Goal: Find contact information: Find contact information

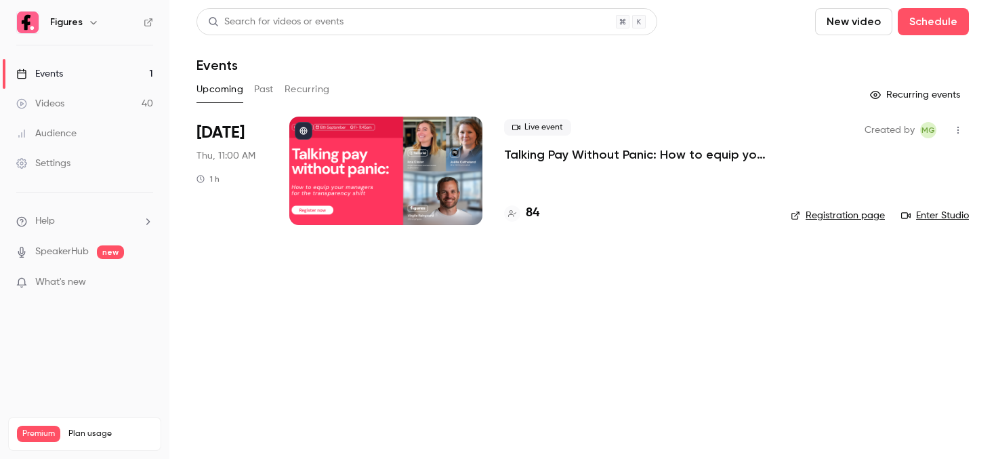
click at [383, 152] on div at bounding box center [385, 171] width 193 height 108
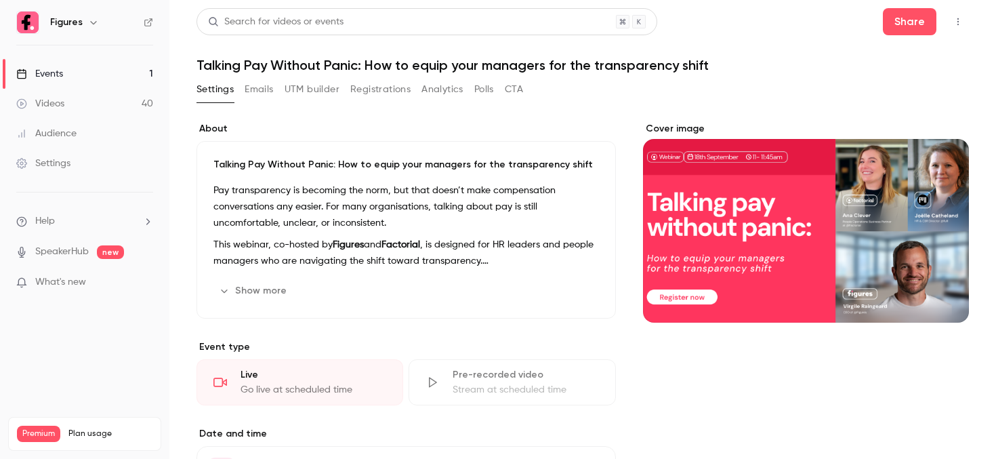
click at [372, 87] on button "Registrations" at bounding box center [380, 90] width 60 height 22
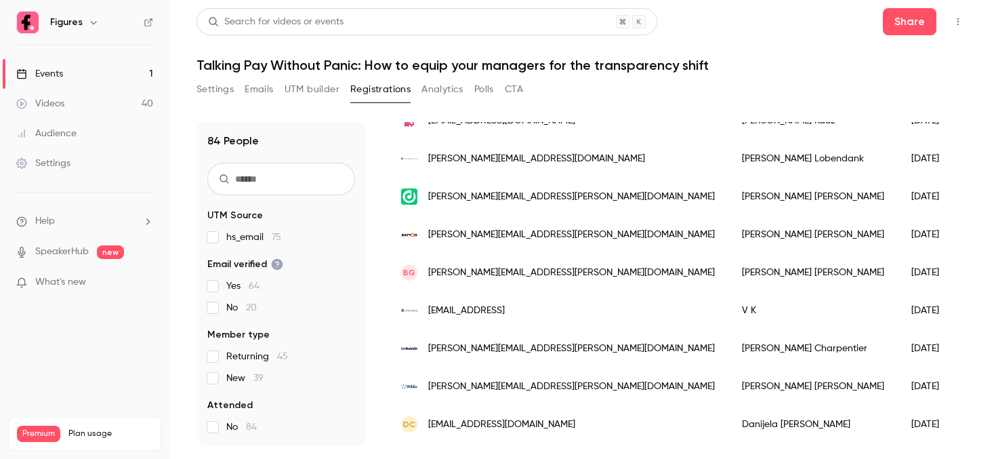
scroll to position [379, 0]
click at [494, 199] on span "[PERSON_NAME][EMAIL_ADDRESS][PERSON_NAME][DOMAIN_NAME]" at bounding box center [571, 195] width 287 height 14
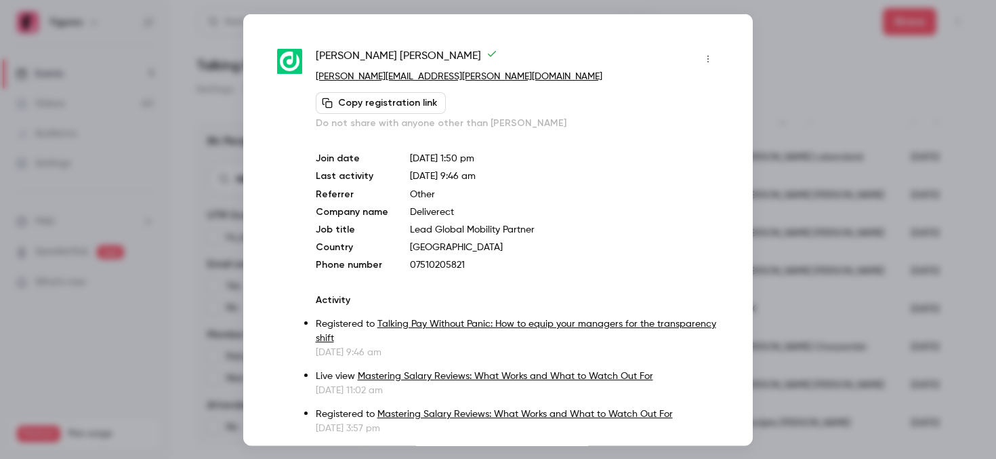
click at [438, 266] on p "07510205821" at bounding box center [564, 265] width 309 height 14
copy p "07510205821"
click at [618, 163] on p "[DATE] 1:50 pm" at bounding box center [564, 158] width 309 height 14
click at [787, 56] on div at bounding box center [498, 229] width 996 height 459
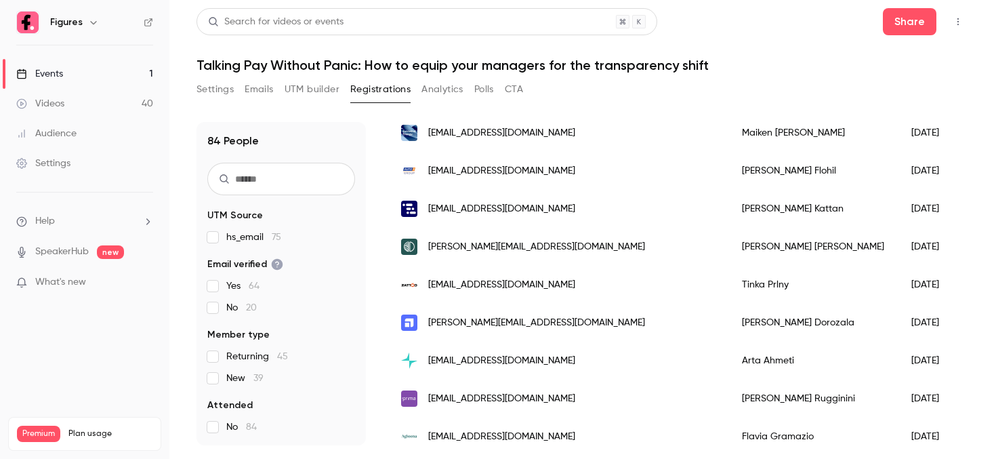
scroll to position [1502, 0]
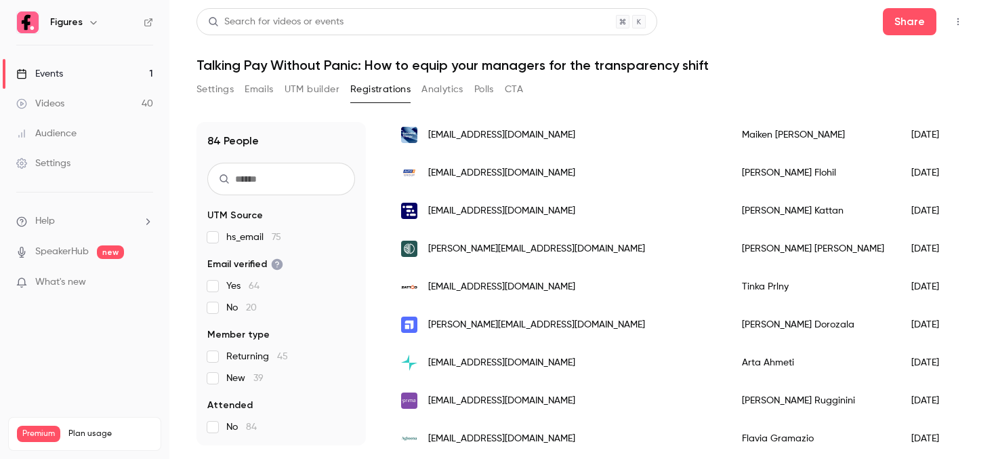
click at [514, 250] on span "[PERSON_NAME][EMAIL_ADDRESS][DOMAIN_NAME]" at bounding box center [536, 249] width 217 height 14
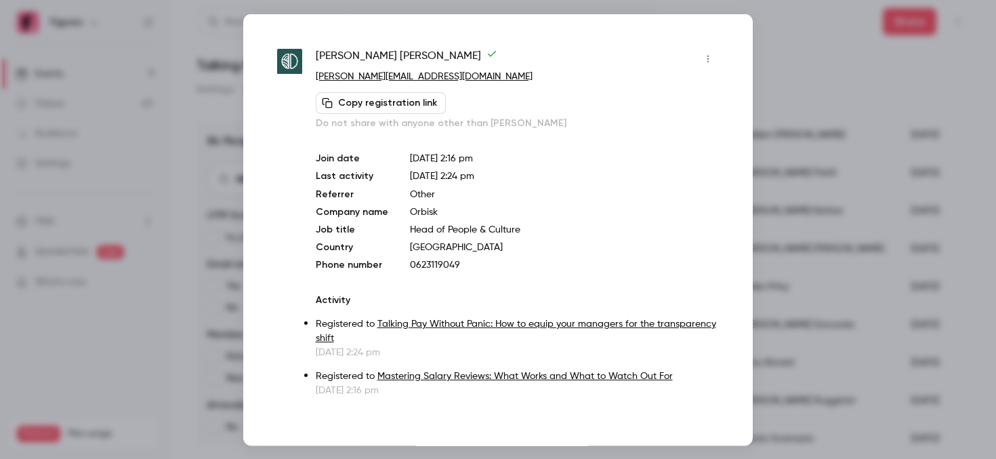
click at [850, 106] on div at bounding box center [498, 229] width 996 height 459
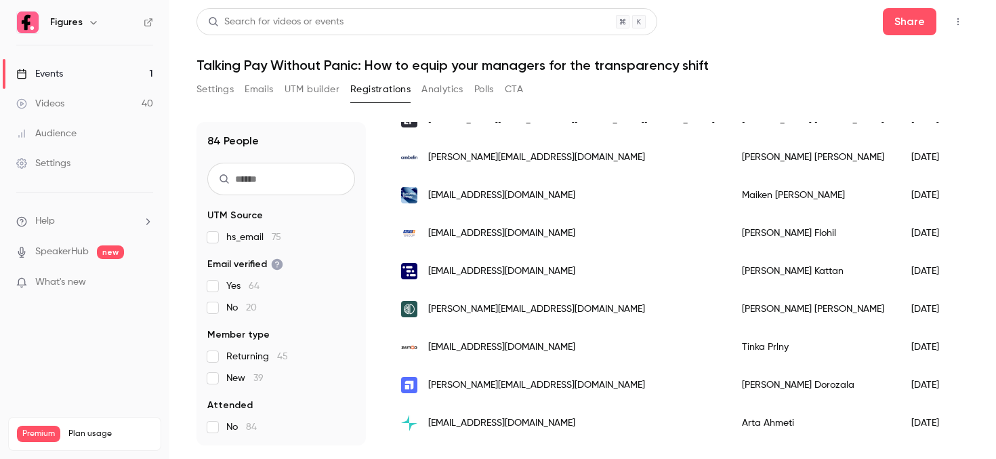
scroll to position [1438, 0]
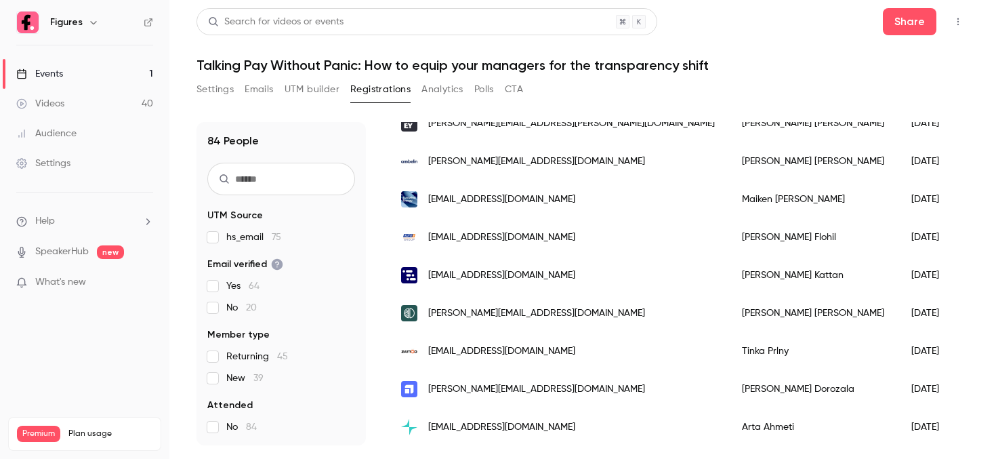
click at [530, 277] on div "[EMAIL_ADDRESS][DOMAIN_NAME]" at bounding box center [558, 275] width 341 height 38
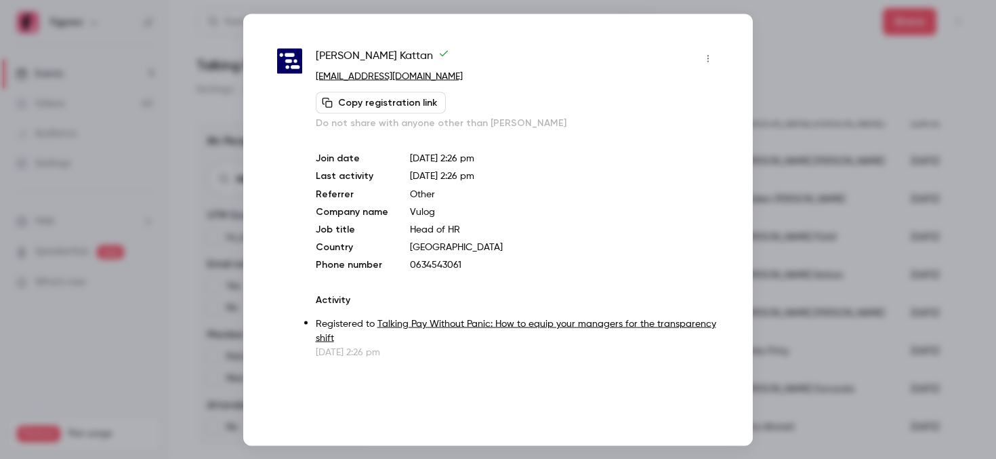
click at [813, 154] on div at bounding box center [498, 229] width 996 height 459
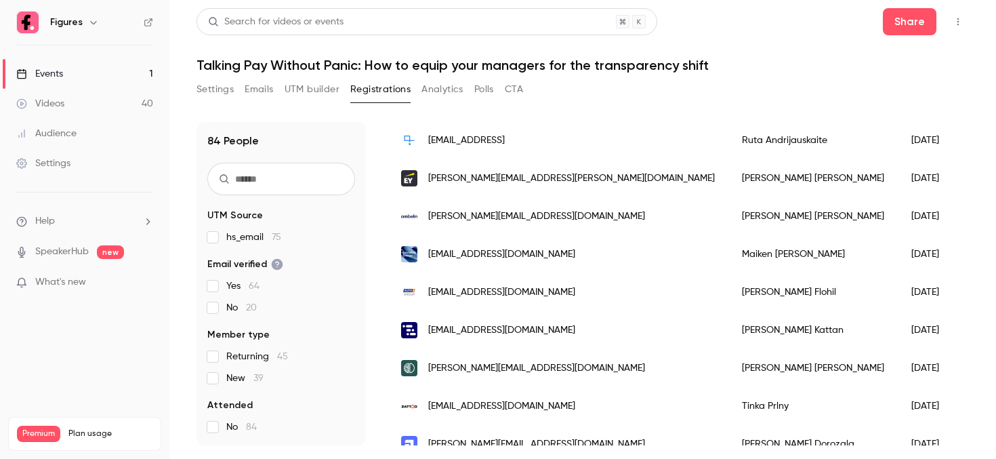
scroll to position [1381, 0]
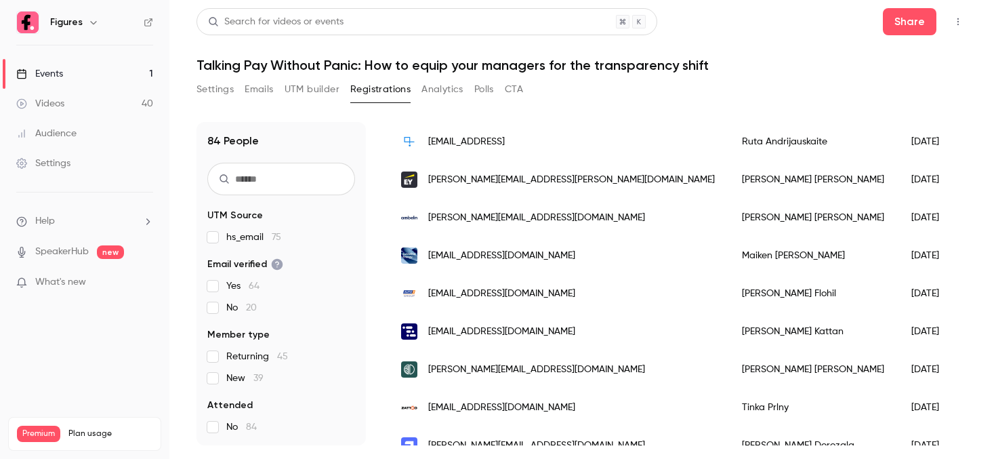
click at [484, 294] on span "[EMAIL_ADDRESS][DOMAIN_NAME]" at bounding box center [501, 294] width 147 height 14
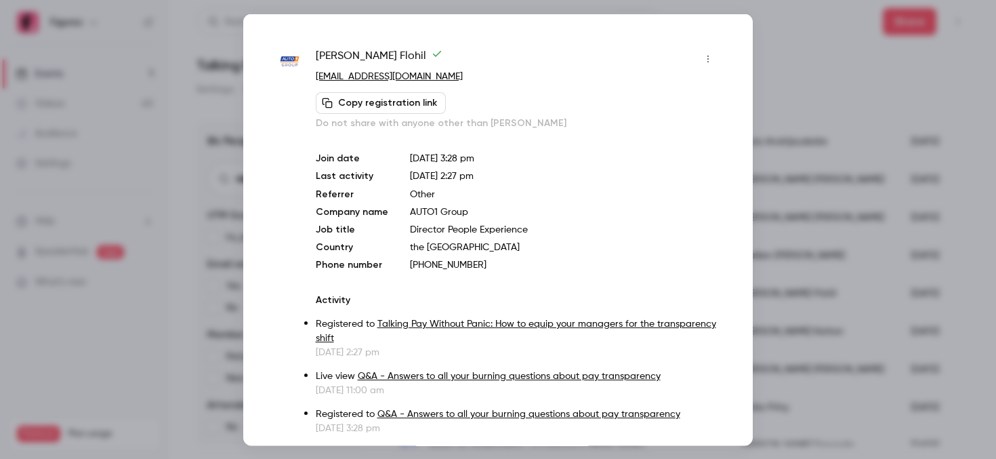
click at [357, 46] on div "[PERSON_NAME] [PERSON_NAME][EMAIL_ADDRESS][DOMAIN_NAME] Copy registration link …" at bounding box center [498, 230] width 510 height 432
drag, startPoint x: 373, startPoint y: 53, endPoint x: 312, endPoint y: 49, distance: 60.4
click at [312, 49] on div "[PERSON_NAME] [PERSON_NAME][EMAIL_ADDRESS][DOMAIN_NAME] Copy registration link …" at bounding box center [498, 240] width 442 height 387
copy span "[PERSON_NAME]"
click at [870, 78] on div at bounding box center [498, 229] width 996 height 459
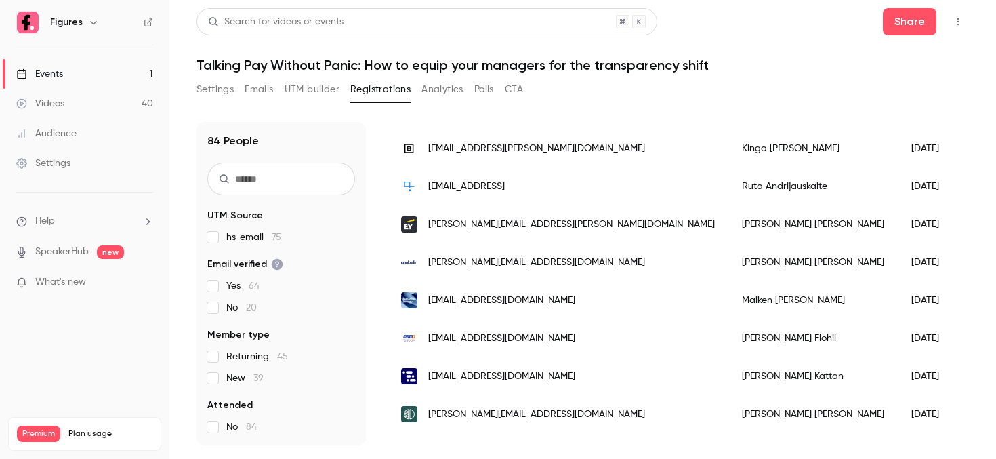
scroll to position [1308, 0]
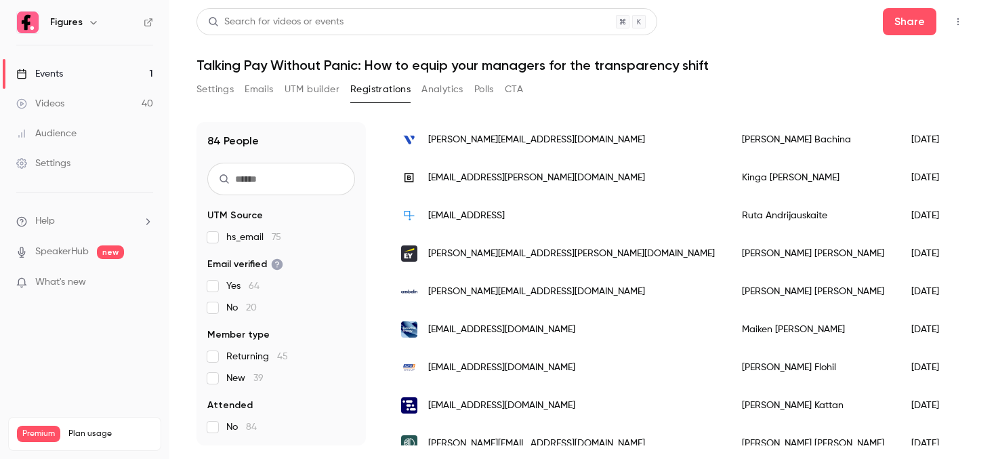
click at [504, 293] on span "[PERSON_NAME][EMAIL_ADDRESS][DOMAIN_NAME]" at bounding box center [536, 292] width 217 height 14
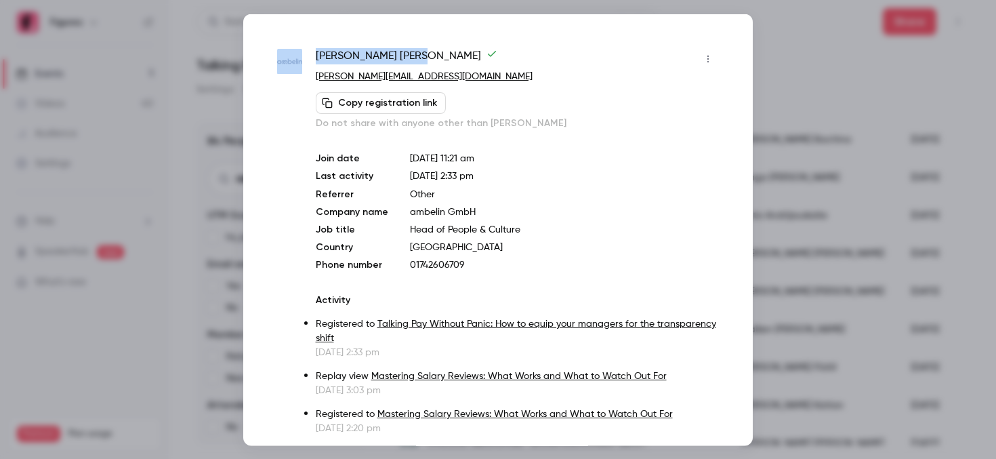
drag, startPoint x: 372, startPoint y: 52, endPoint x: 308, endPoint y: 52, distance: 63.7
copy div "[PERSON_NAME]"
click at [786, 193] on div at bounding box center [498, 229] width 996 height 459
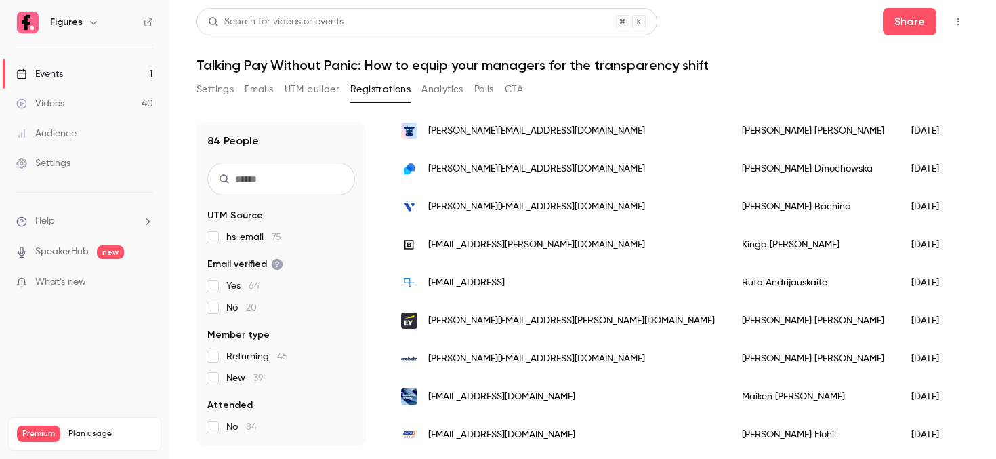
scroll to position [1249, 0]
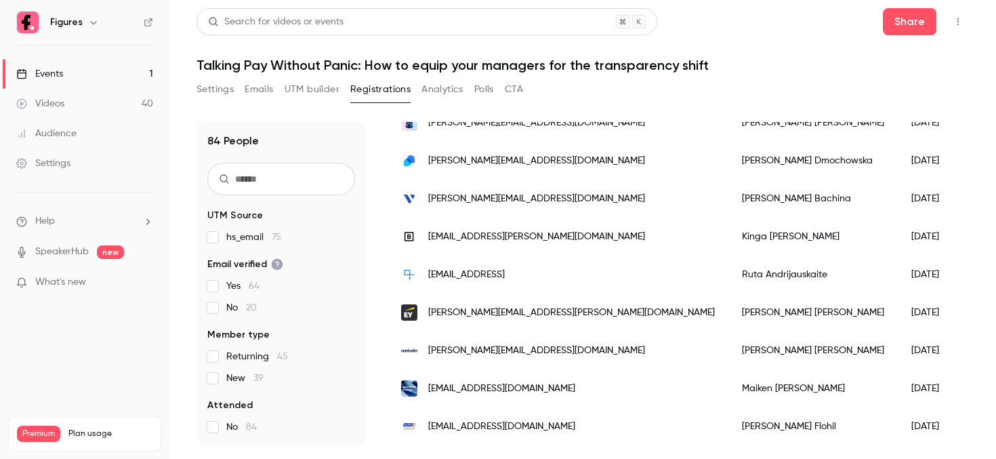
click at [473, 318] on span "[PERSON_NAME][EMAIL_ADDRESS][PERSON_NAME][DOMAIN_NAME]" at bounding box center [571, 313] width 287 height 14
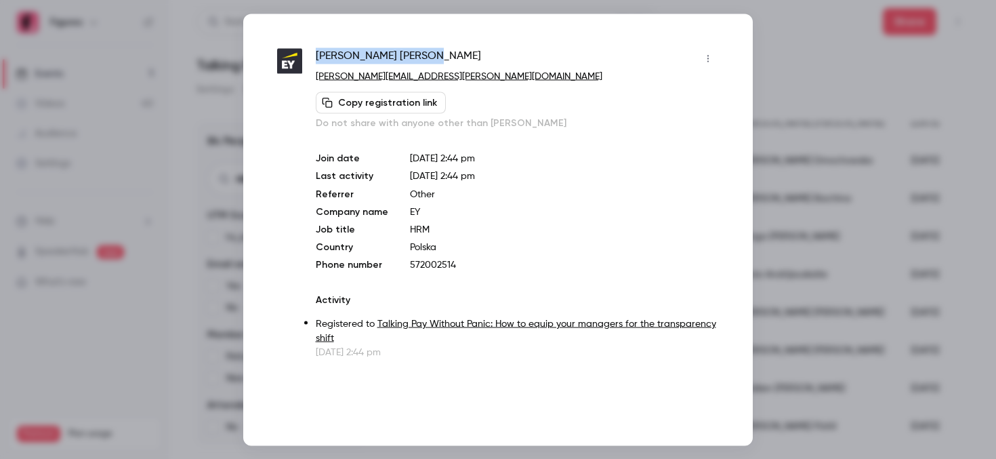
drag, startPoint x: 420, startPoint y: 54, endPoint x: 311, endPoint y: 49, distance: 109.2
click at [311, 49] on div "[PERSON_NAME] [PERSON_NAME][EMAIL_ADDRESS][PERSON_NAME][DOMAIN_NAME] Copy regis…" at bounding box center [498, 202] width 442 height 311
copy span "[PERSON_NAME]"
click at [834, 192] on div at bounding box center [498, 229] width 996 height 459
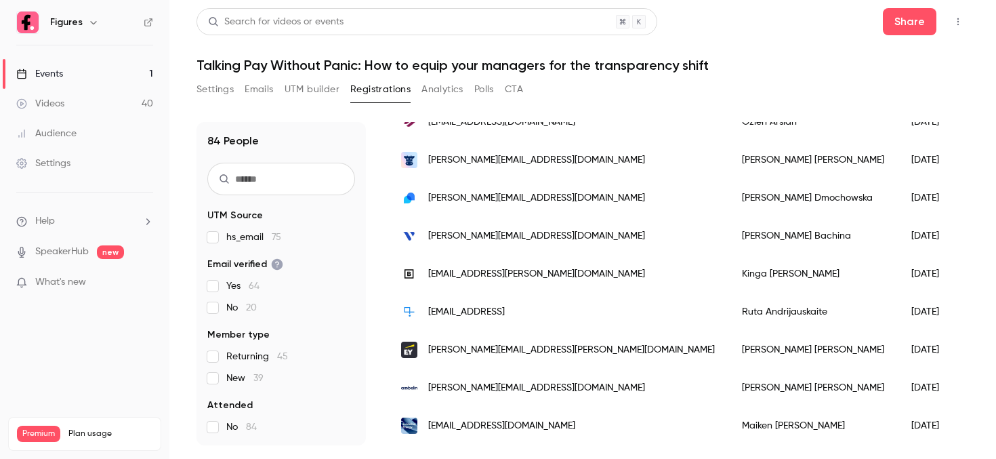
scroll to position [1198, 0]
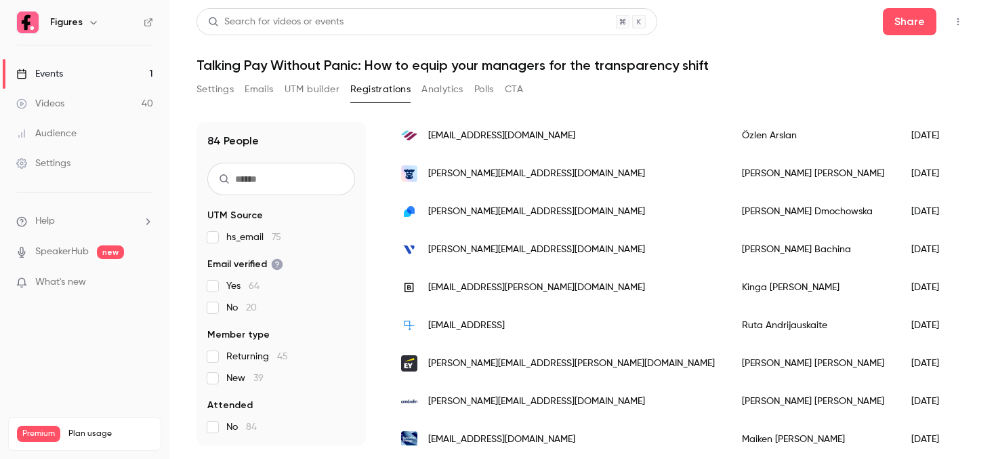
click at [500, 290] on span "[EMAIL_ADDRESS][PERSON_NAME][DOMAIN_NAME]" at bounding box center [536, 288] width 217 height 14
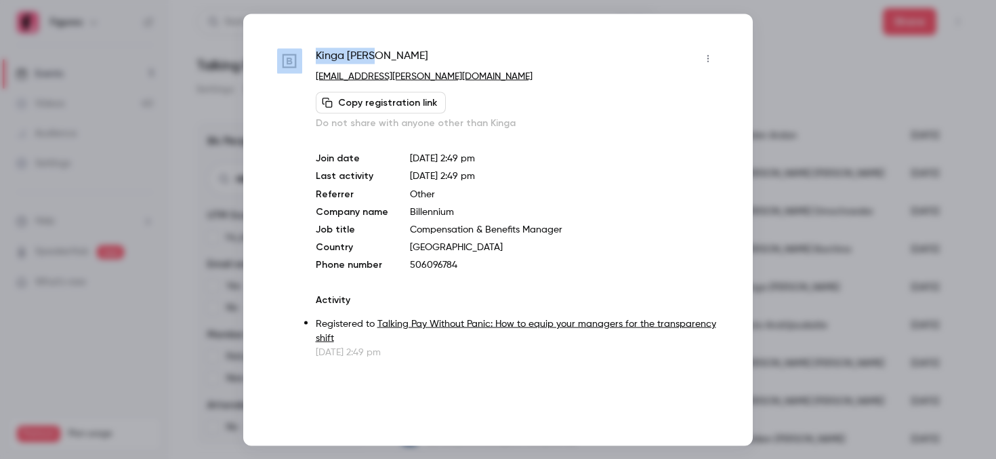
drag, startPoint x: 387, startPoint y: 59, endPoint x: 306, endPoint y: 58, distance: 80.7
click at [306, 58] on div "[PERSON_NAME] [EMAIL_ADDRESS][PERSON_NAME][DOMAIN_NAME] Copy registration link …" at bounding box center [498, 202] width 442 height 311
copy div "[PERSON_NAME]"
click at [756, 104] on div at bounding box center [498, 229] width 996 height 459
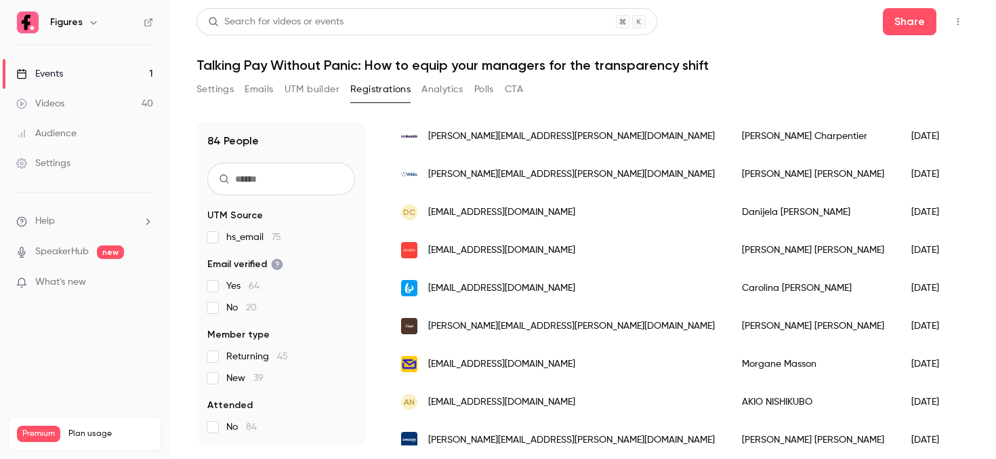
scroll to position [595, 0]
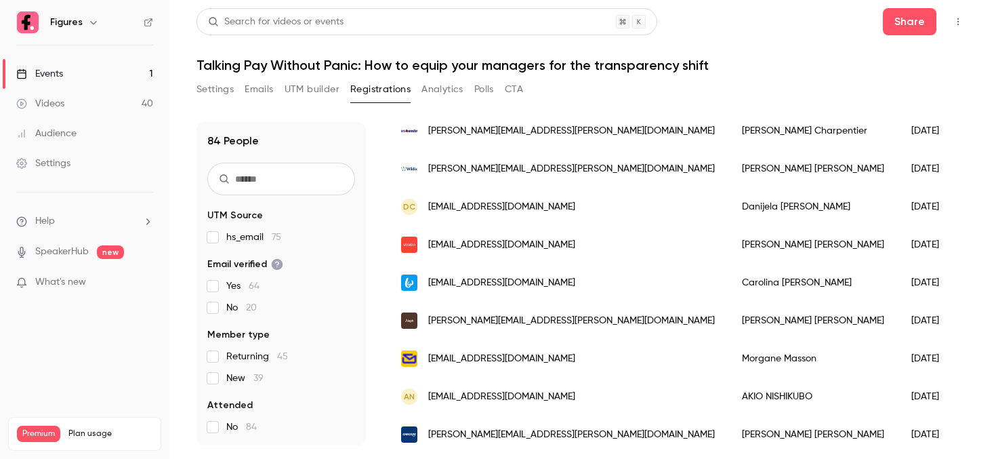
click at [503, 363] on span "[EMAIL_ADDRESS][DOMAIN_NAME]" at bounding box center [501, 359] width 147 height 14
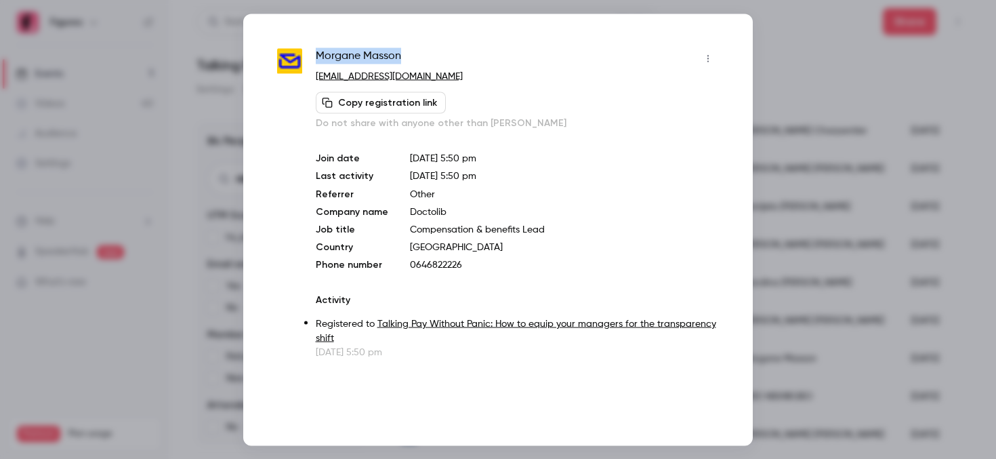
drag, startPoint x: 407, startPoint y: 58, endPoint x: 315, endPoint y: 47, distance: 92.7
click at [315, 47] on div "[PERSON_NAME] [PERSON_NAME][EMAIL_ADDRESS][DOMAIN_NAME] Copy registration link …" at bounding box center [498, 202] width 442 height 311
copy span "[PERSON_NAME]"
click at [832, 163] on div at bounding box center [498, 229] width 996 height 459
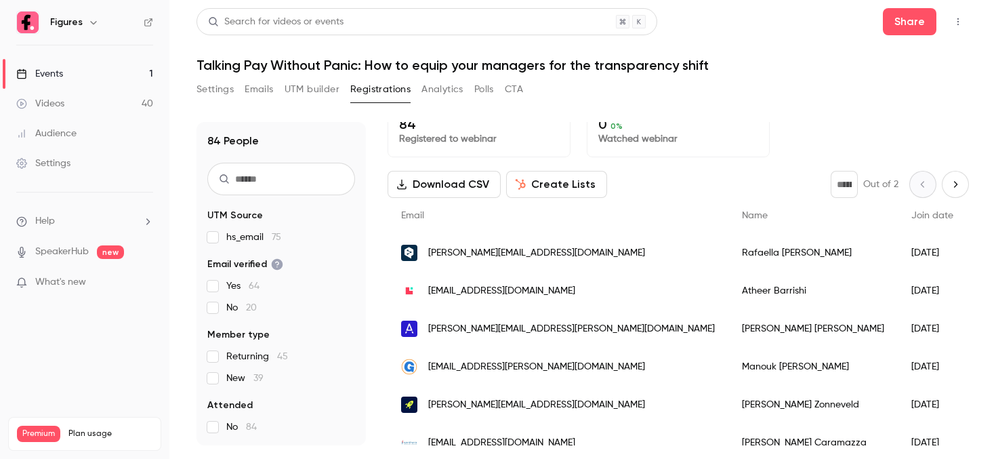
scroll to position [28, 0]
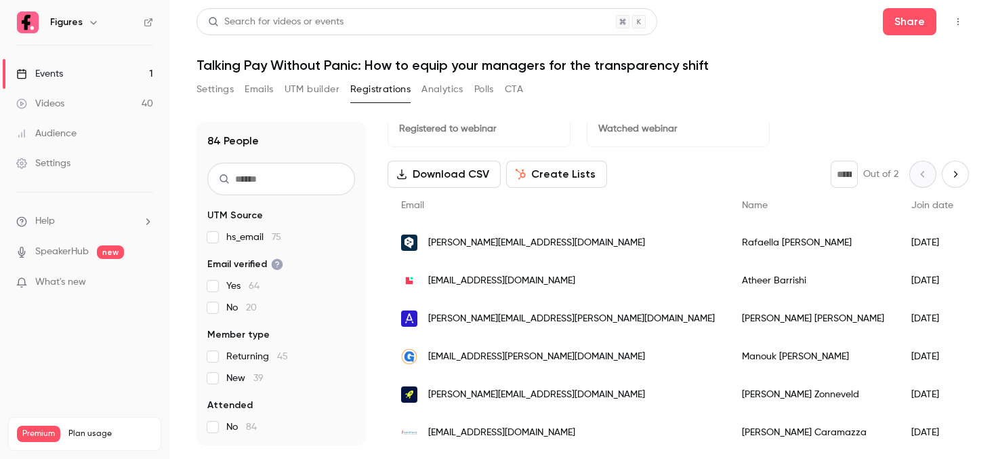
click at [488, 296] on div "[EMAIL_ADDRESS][DOMAIN_NAME]" at bounding box center [558, 281] width 341 height 38
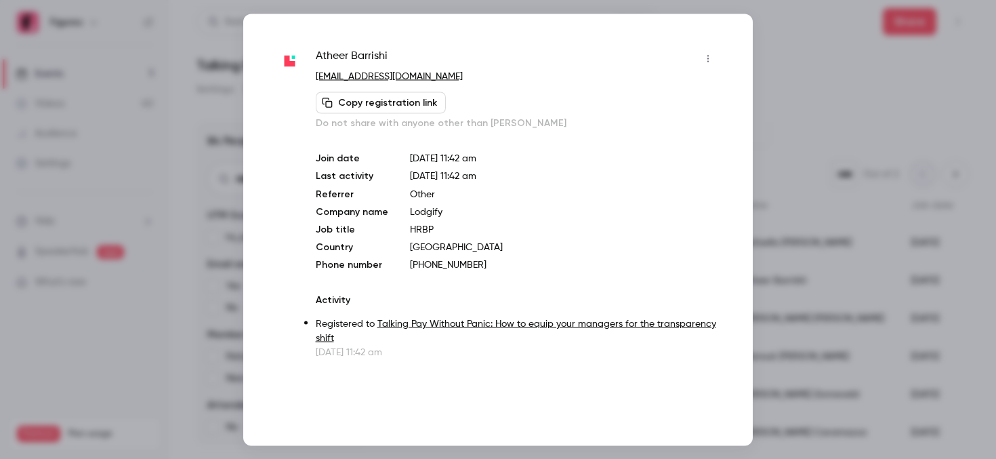
drag, startPoint x: 806, startPoint y: 41, endPoint x: 805, endPoint y: 33, distance: 7.5
click at [807, 41] on div at bounding box center [498, 229] width 996 height 459
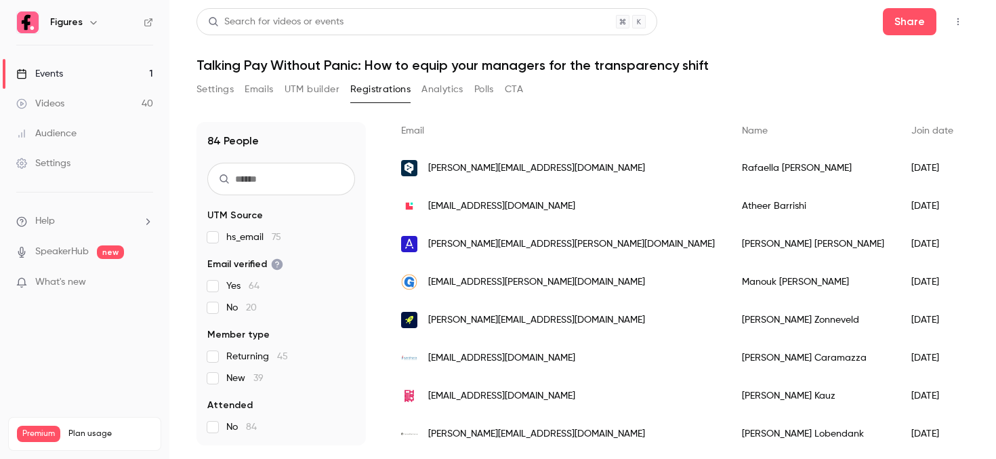
scroll to position [110, 0]
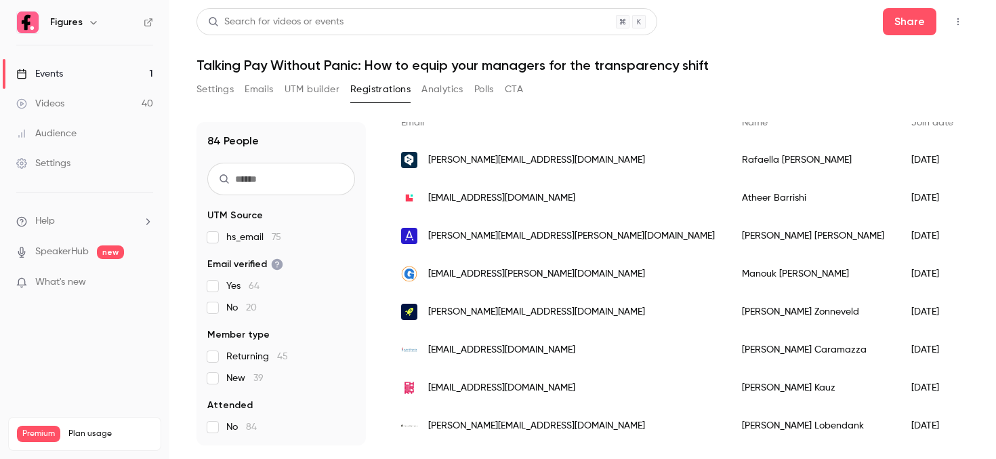
click at [474, 243] on div "[PERSON_NAME][EMAIL_ADDRESS][PERSON_NAME][DOMAIN_NAME]" at bounding box center [558, 236] width 341 height 38
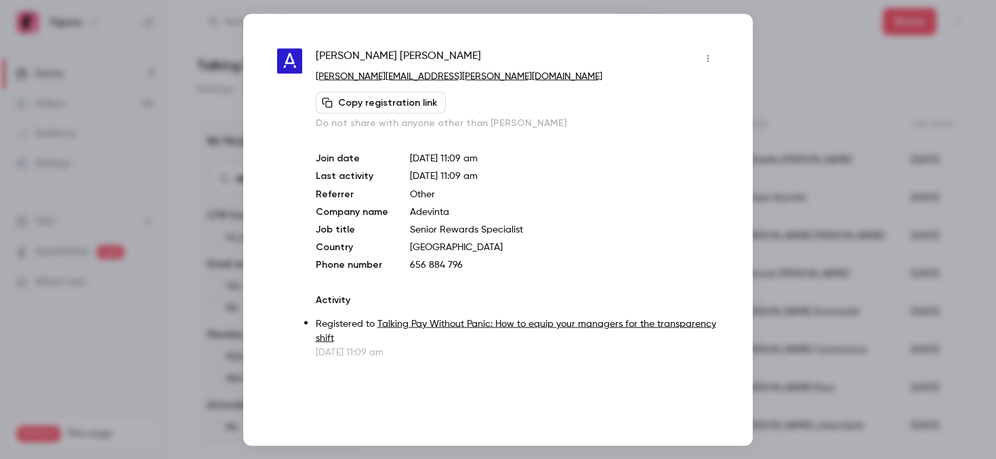
click at [771, 126] on div at bounding box center [498, 229] width 996 height 459
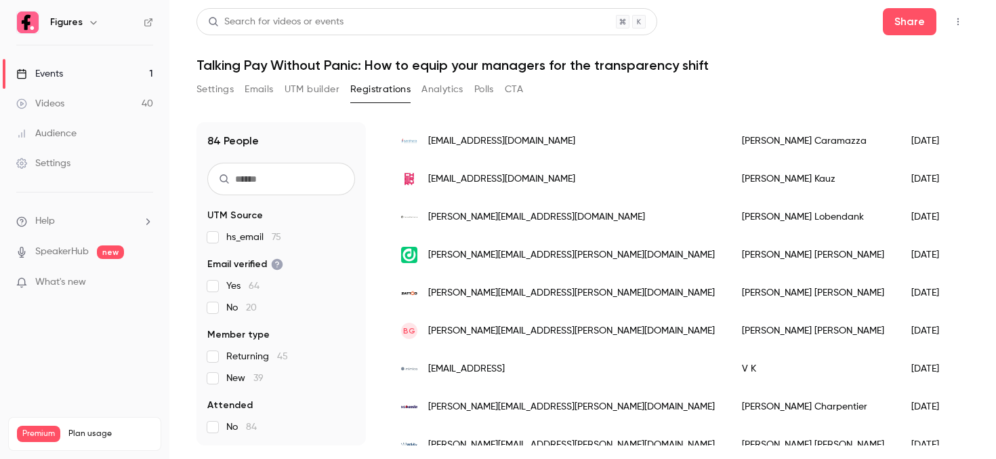
scroll to position [321, 0]
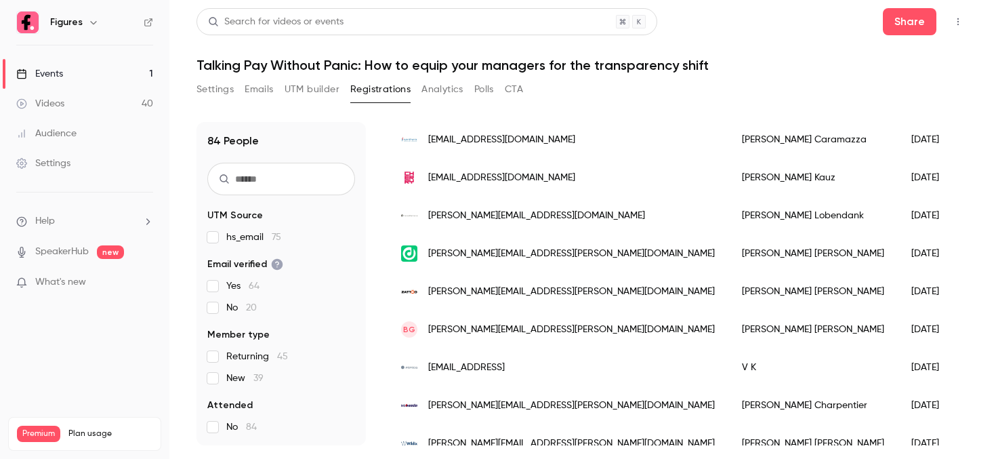
click at [519, 137] on span "[EMAIL_ADDRESS][DOMAIN_NAME]" at bounding box center [501, 140] width 147 height 14
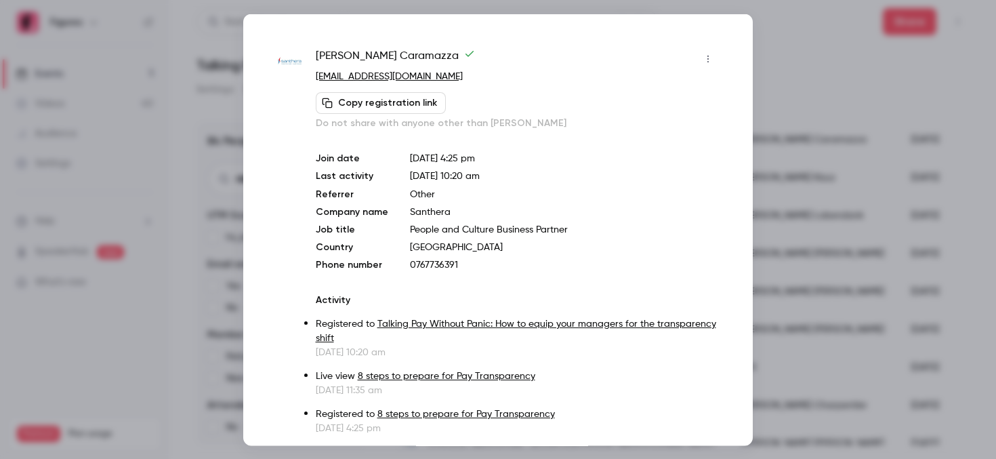
click at [804, 89] on div at bounding box center [498, 229] width 996 height 459
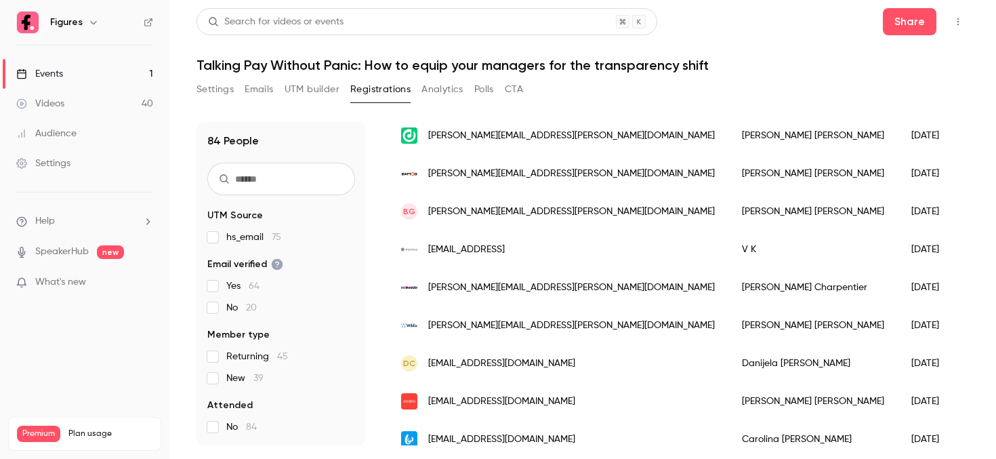
scroll to position [440, 0]
click at [459, 123] on div "[PERSON_NAME][EMAIL_ADDRESS][PERSON_NAME][DOMAIN_NAME]" at bounding box center [558, 134] width 341 height 38
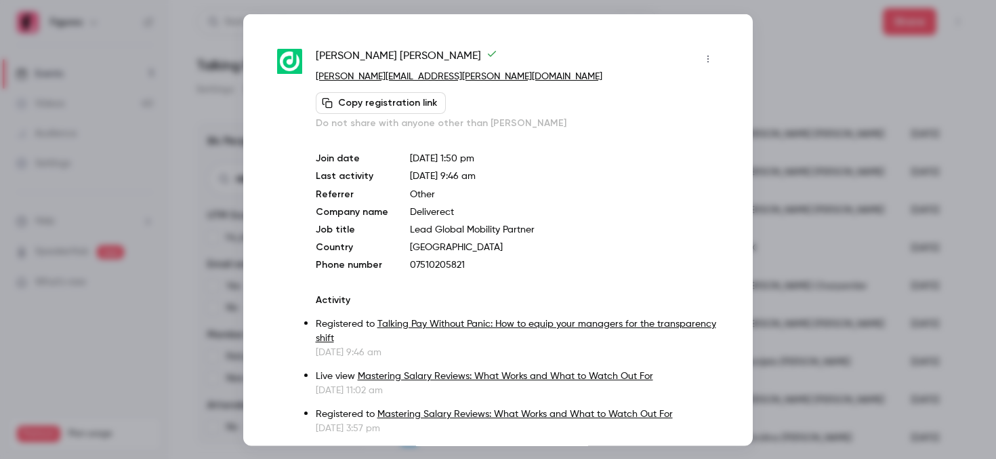
click at [794, 59] on div at bounding box center [498, 229] width 996 height 459
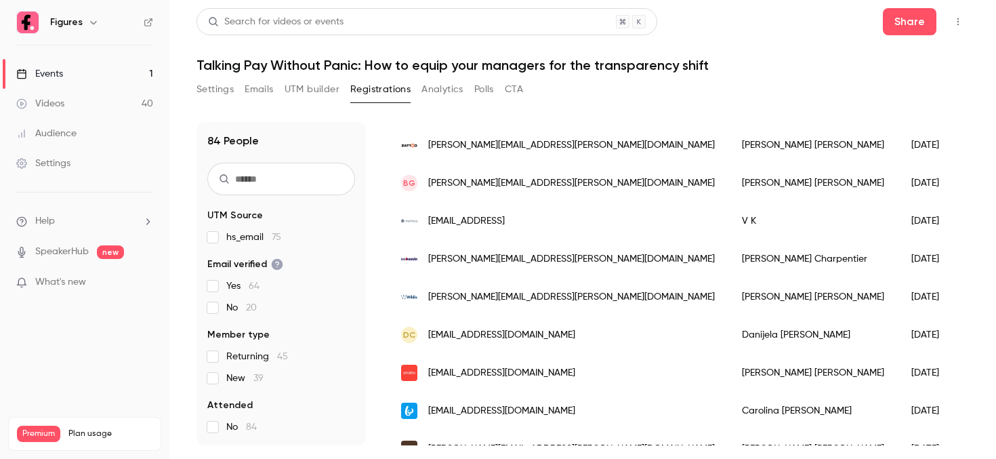
scroll to position [477, 0]
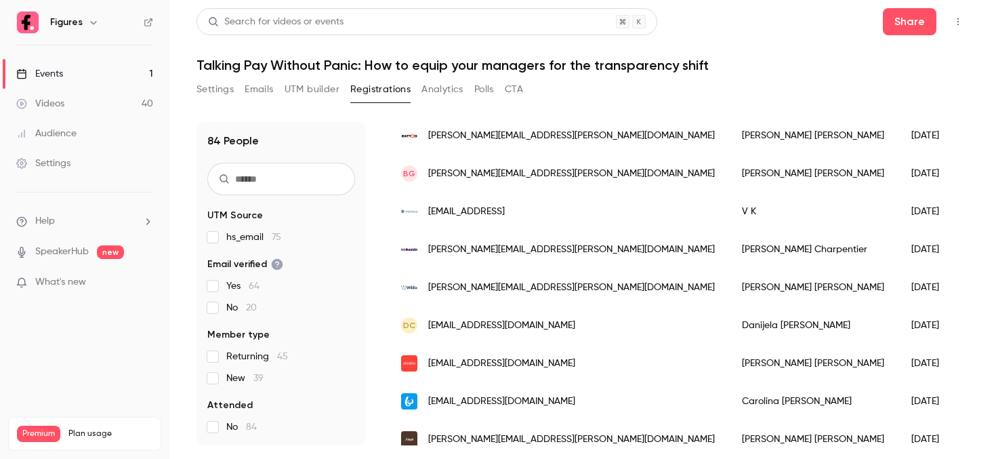
click at [457, 142] on span "[PERSON_NAME][EMAIL_ADDRESS][PERSON_NAME][DOMAIN_NAME]" at bounding box center [571, 136] width 287 height 14
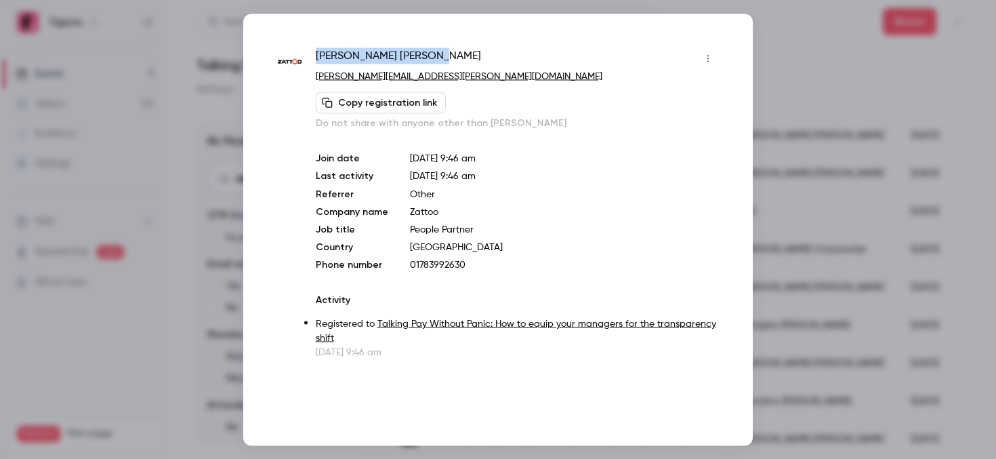
drag, startPoint x: 319, startPoint y: 56, endPoint x: 430, endPoint y: 56, distance: 110.5
click at [430, 56] on div "[PERSON_NAME]" at bounding box center [517, 58] width 403 height 22
copy span "[PERSON_NAME]"
click at [812, 62] on div at bounding box center [498, 229] width 996 height 459
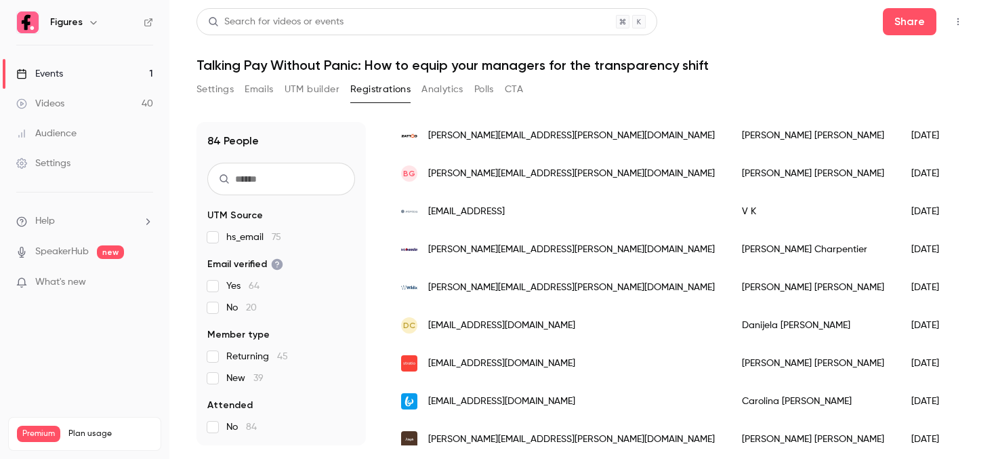
click at [483, 140] on span "[PERSON_NAME][EMAIL_ADDRESS][PERSON_NAME][DOMAIN_NAME]" at bounding box center [571, 136] width 287 height 14
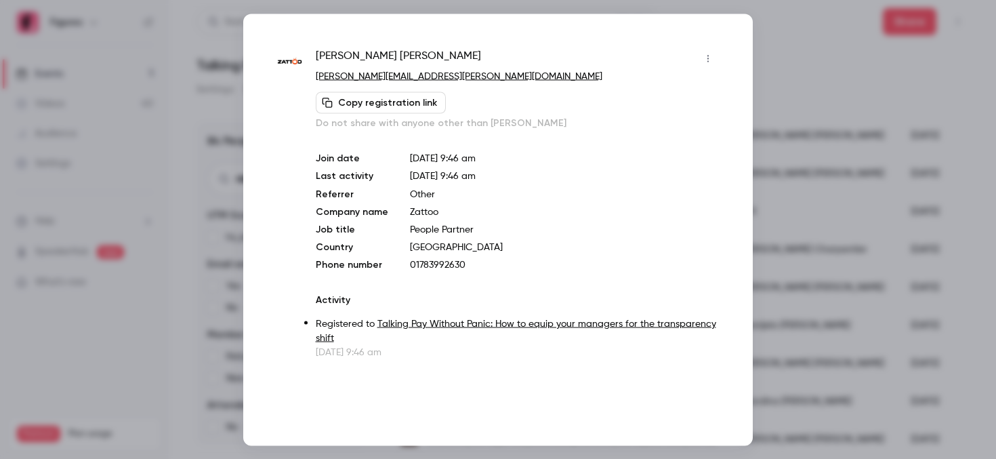
click at [852, 167] on div at bounding box center [498, 229] width 996 height 459
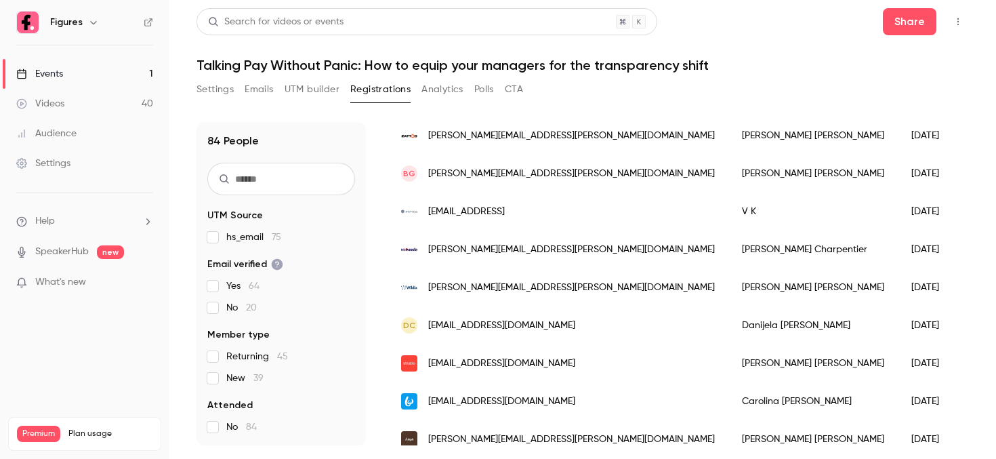
click at [547, 138] on span "[PERSON_NAME][EMAIL_ADDRESS][PERSON_NAME][DOMAIN_NAME]" at bounding box center [571, 136] width 287 height 14
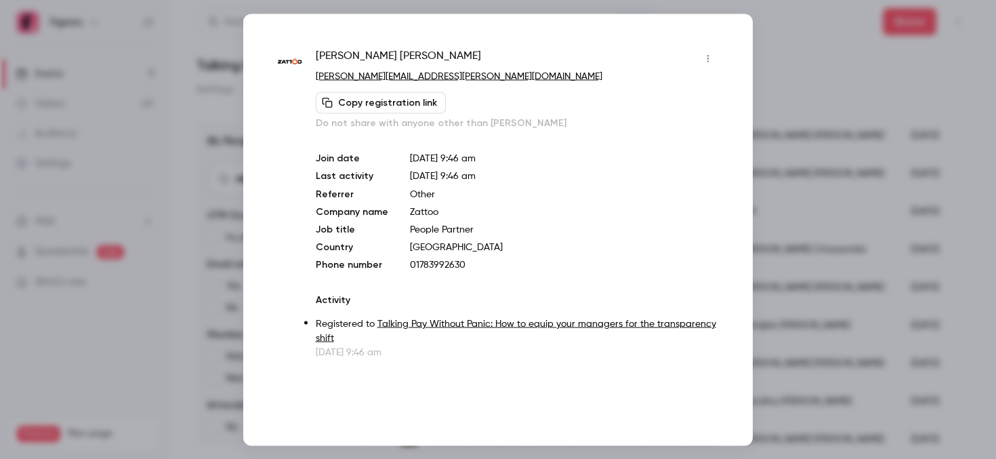
click at [437, 264] on p "01783992630" at bounding box center [564, 265] width 309 height 14
copy p "01783992630"
click at [777, 197] on div at bounding box center [498, 229] width 996 height 459
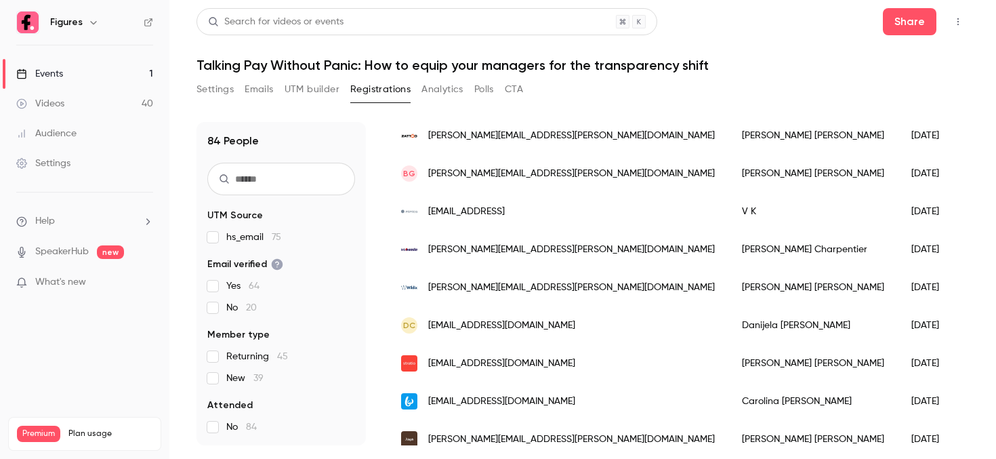
click at [499, 160] on div "BG [PERSON_NAME][EMAIL_ADDRESS][PERSON_NAME][DOMAIN_NAME]" at bounding box center [558, 174] width 341 height 38
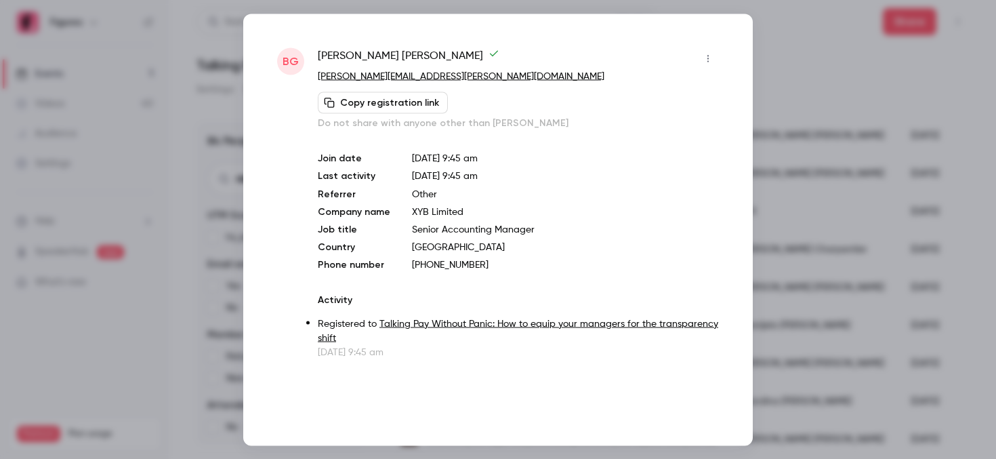
click at [797, 75] on div at bounding box center [498, 229] width 996 height 459
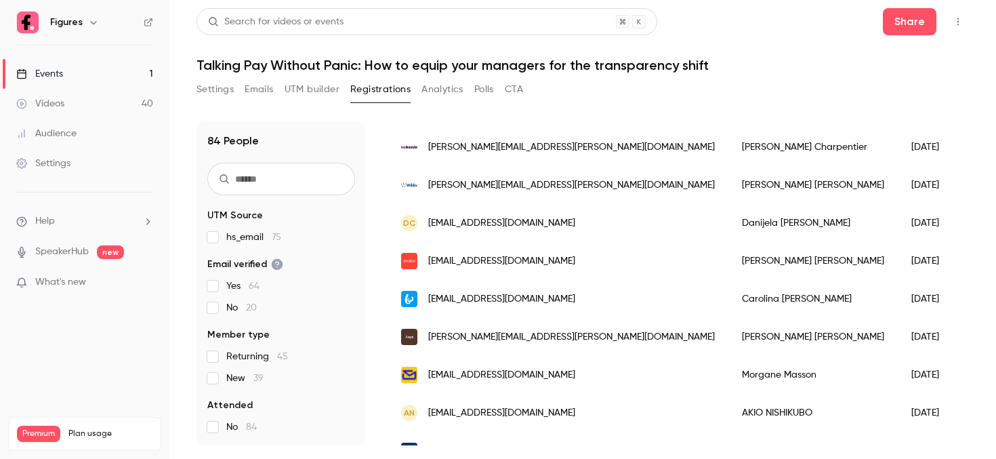
scroll to position [581, 0]
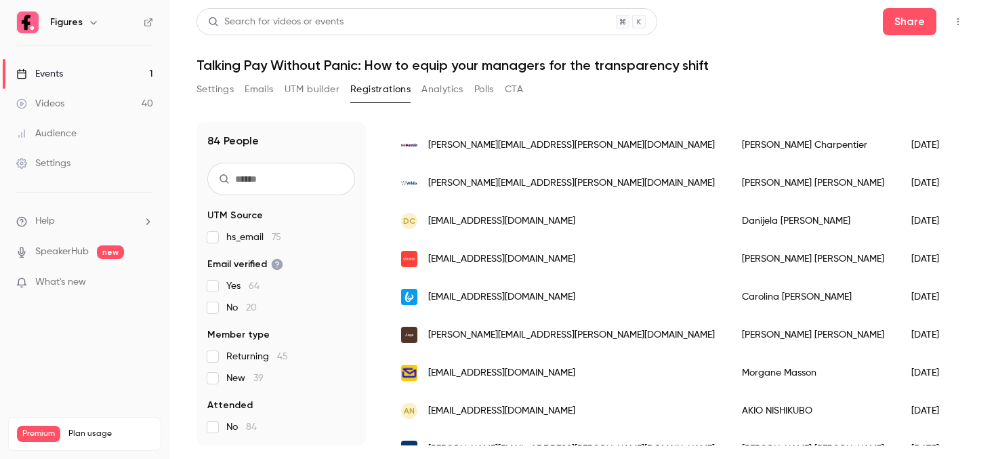
click at [546, 155] on div "[PERSON_NAME][EMAIL_ADDRESS][PERSON_NAME][DOMAIN_NAME]" at bounding box center [558, 145] width 341 height 38
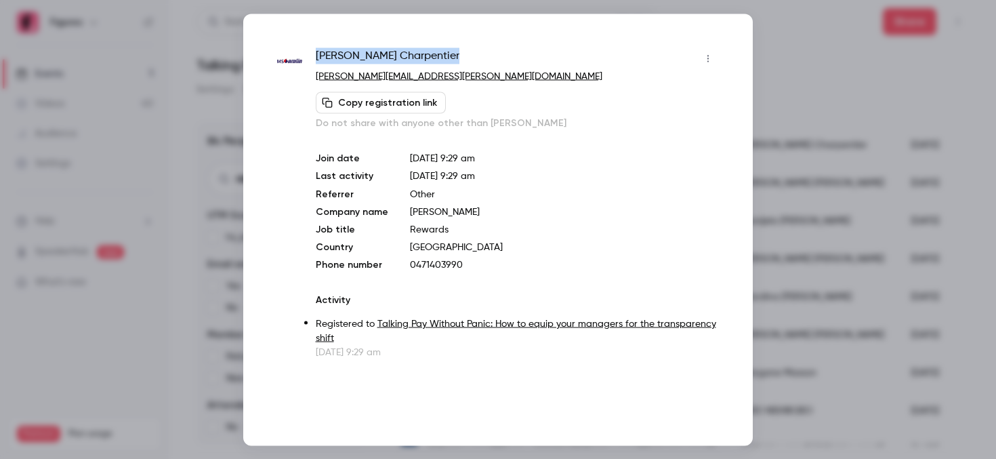
drag, startPoint x: 417, startPoint y: 54, endPoint x: 314, endPoint y: 54, distance: 103.0
click at [314, 54] on div "[PERSON_NAME] [PERSON_NAME][EMAIL_ADDRESS][PERSON_NAME][DOMAIN_NAME] Copy regis…" at bounding box center [498, 202] width 442 height 311
copy span "[PERSON_NAME]"
drag, startPoint x: 315, startPoint y: 53, endPoint x: 449, endPoint y: 51, distance: 134.9
click at [449, 51] on div "[PERSON_NAME] [PERSON_NAME][EMAIL_ADDRESS][PERSON_NAME][DOMAIN_NAME] Copy regis…" at bounding box center [498, 202] width 442 height 311
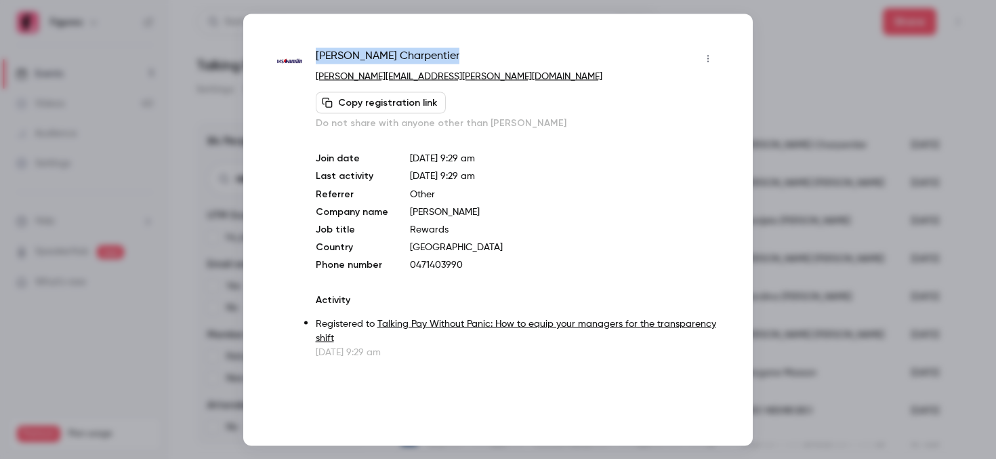
copy span "[PERSON_NAME]"
click at [841, 62] on div at bounding box center [498, 229] width 996 height 459
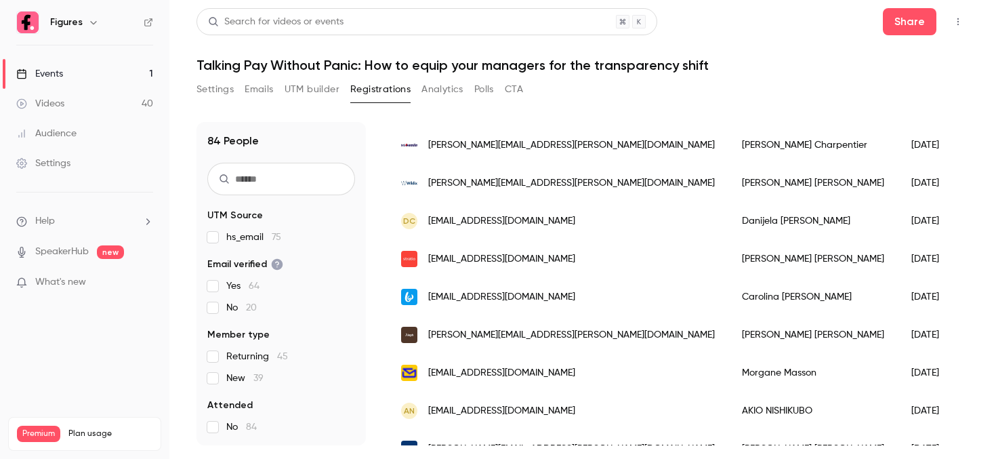
click at [472, 144] on span "[PERSON_NAME][EMAIL_ADDRESS][PERSON_NAME][DOMAIN_NAME]" at bounding box center [571, 145] width 287 height 14
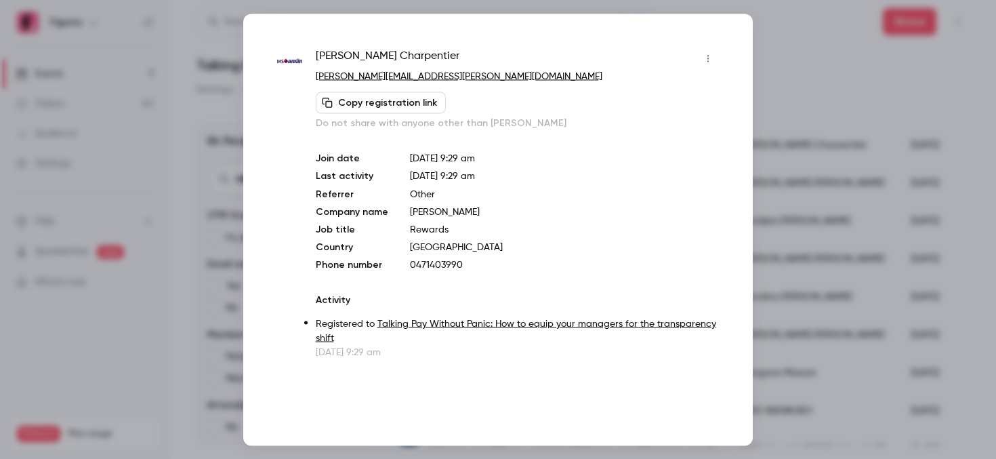
click at [868, 73] on div at bounding box center [498, 229] width 996 height 459
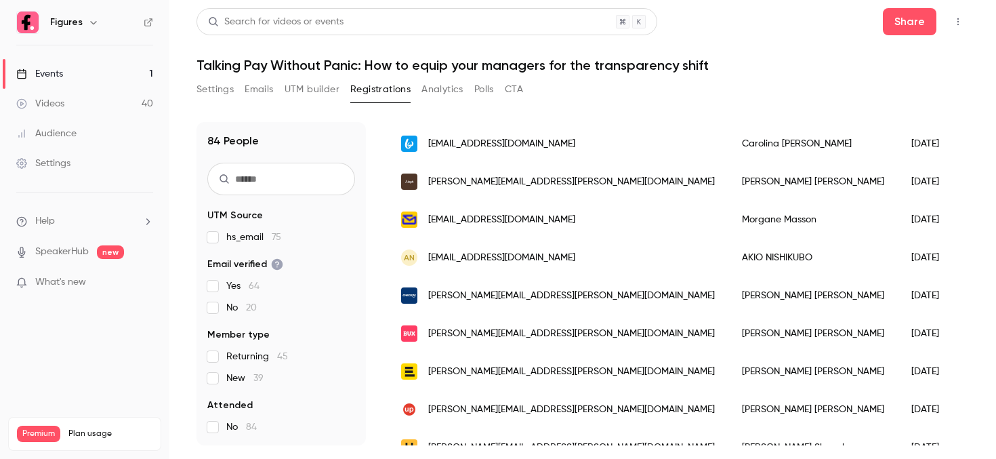
scroll to position [737, 0]
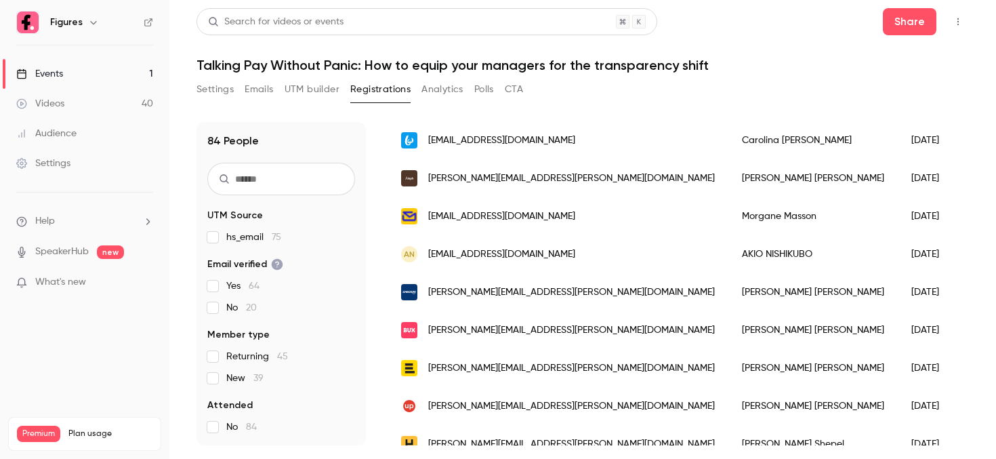
click at [472, 144] on span "[EMAIL_ADDRESS][DOMAIN_NAME]" at bounding box center [501, 141] width 147 height 14
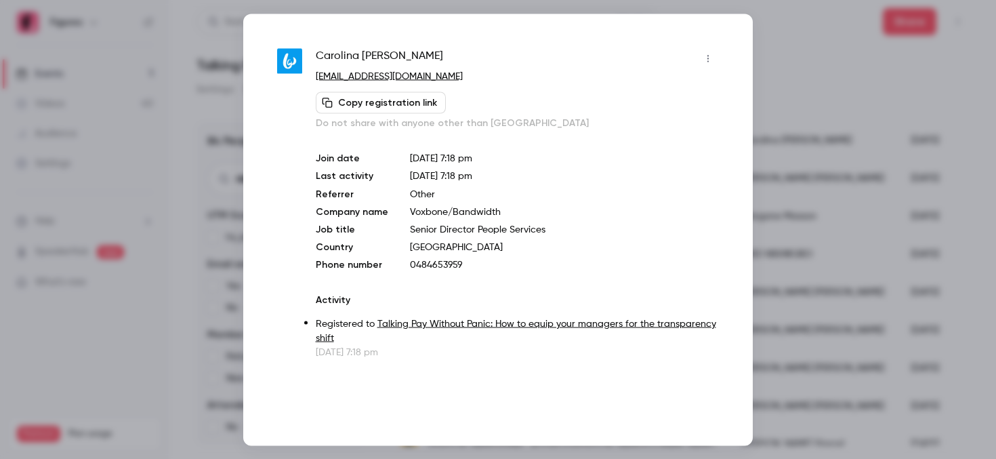
click at [434, 261] on p "0484653959" at bounding box center [564, 265] width 309 height 14
drag, startPoint x: 409, startPoint y: 212, endPoint x: 499, endPoint y: 211, distance: 90.2
click at [499, 211] on p "Voxbone/Bandwidth" at bounding box center [564, 212] width 309 height 14
click at [416, 261] on p "0484653959" at bounding box center [564, 265] width 309 height 14
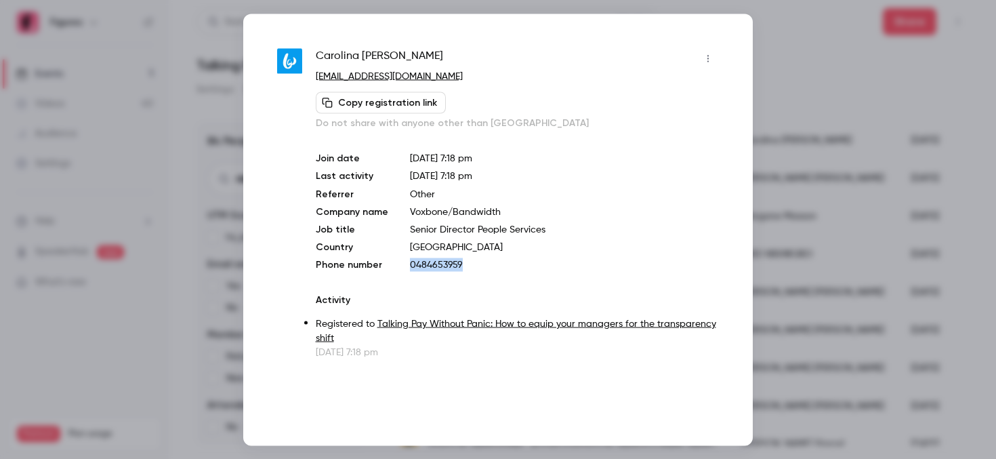
click at [416, 261] on p "0484653959" at bounding box center [564, 265] width 309 height 14
click at [847, 178] on div at bounding box center [498, 229] width 996 height 459
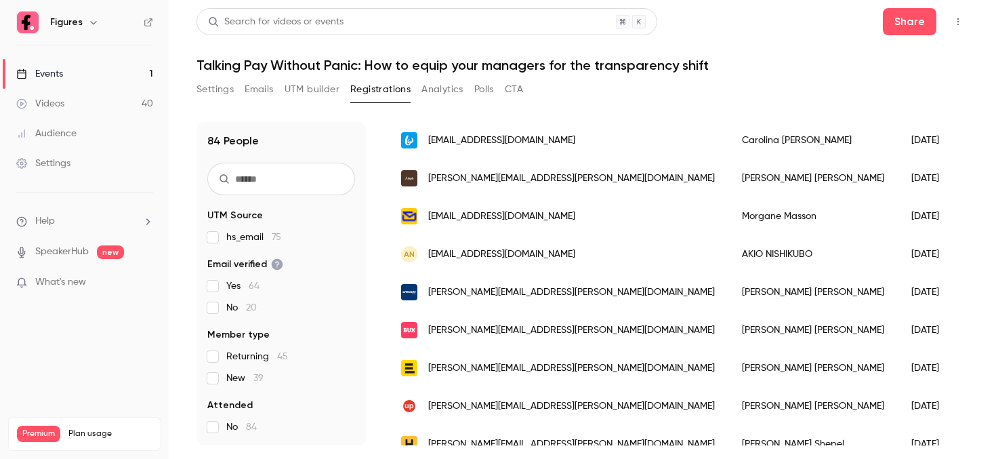
click at [490, 142] on span "[EMAIL_ADDRESS][DOMAIN_NAME]" at bounding box center [501, 141] width 147 height 14
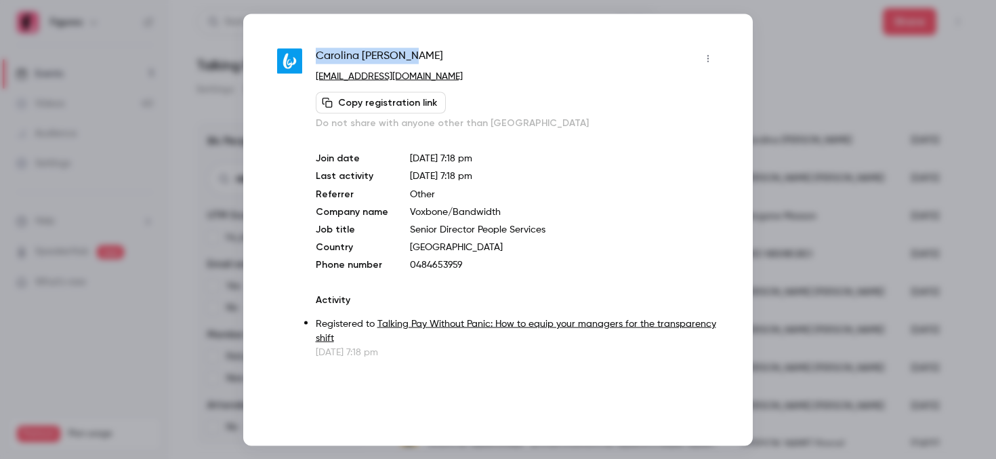
drag, startPoint x: 315, startPoint y: 54, endPoint x: 413, endPoint y: 53, distance: 98.3
click at [413, 53] on div "[PERSON_NAME] [EMAIL_ADDRESS][DOMAIN_NAME] Copy registration link Do not share …" at bounding box center [498, 202] width 442 height 311
click at [816, 186] on div at bounding box center [498, 229] width 996 height 459
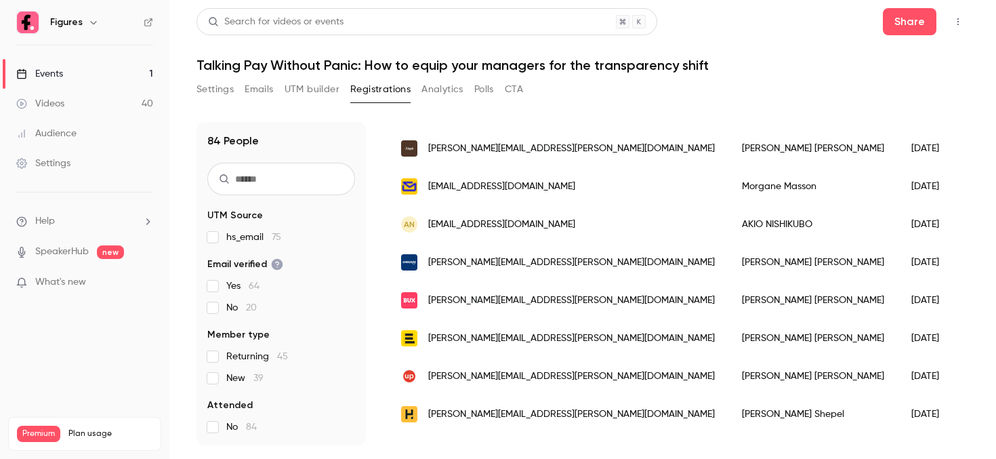
scroll to position [772, 0]
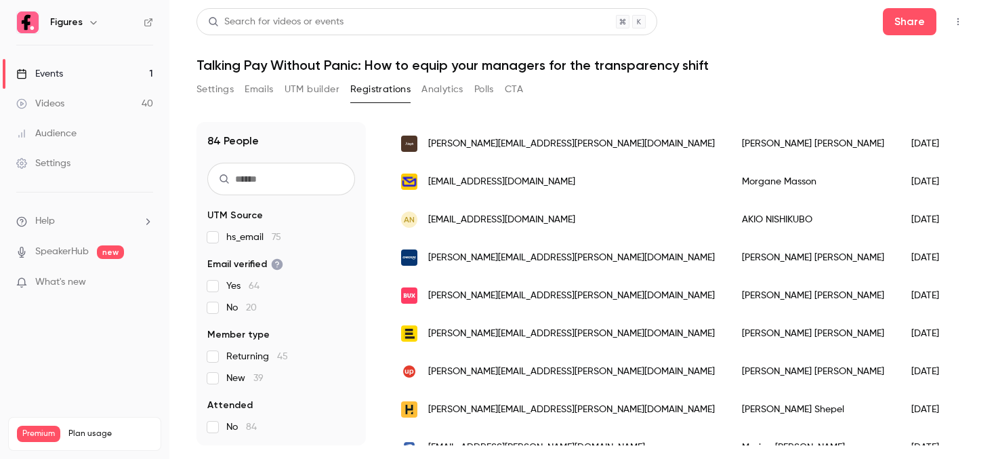
click at [508, 141] on span "[PERSON_NAME][EMAIL_ADDRESS][PERSON_NAME][DOMAIN_NAME]" at bounding box center [571, 144] width 287 height 14
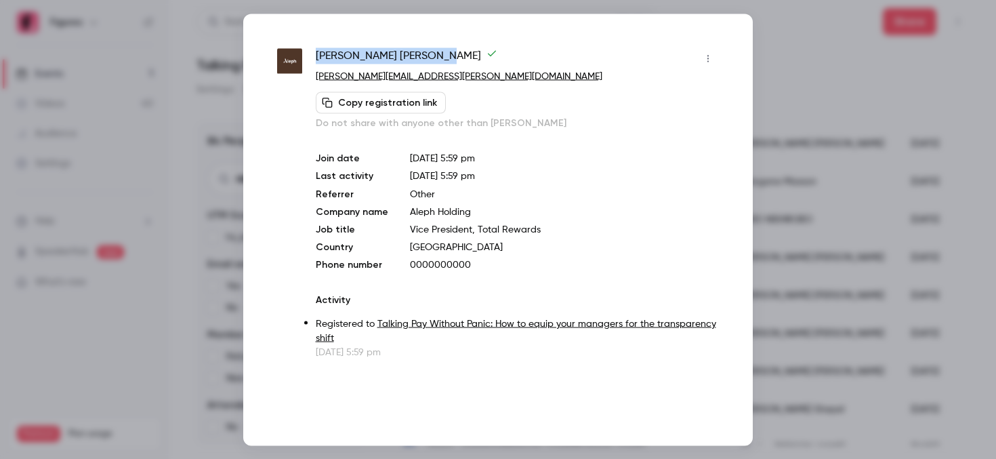
drag, startPoint x: 313, startPoint y: 54, endPoint x: 403, endPoint y: 54, distance: 89.5
click at [403, 54] on div "[PERSON_NAME] [PERSON_NAME][EMAIL_ADDRESS][PERSON_NAME][DOMAIN_NAME] Copy regis…" at bounding box center [498, 202] width 442 height 311
click at [794, 201] on div at bounding box center [498, 229] width 996 height 459
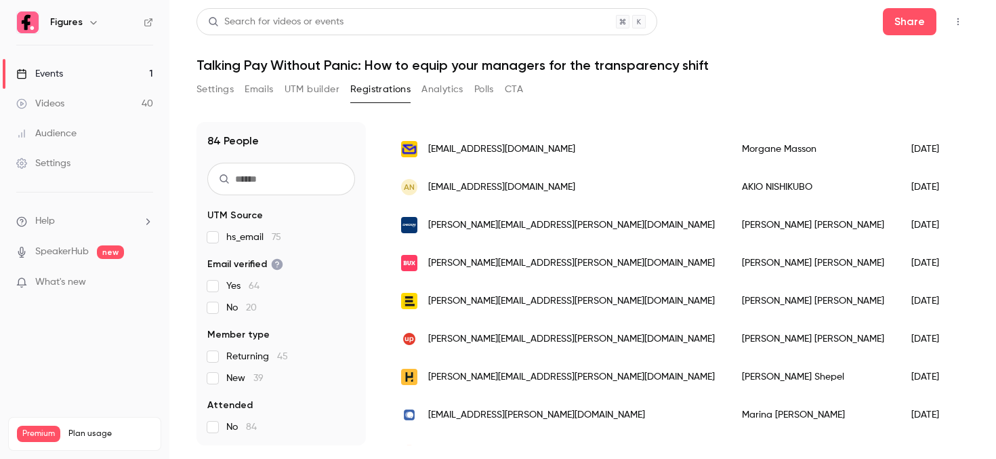
scroll to position [812, 0]
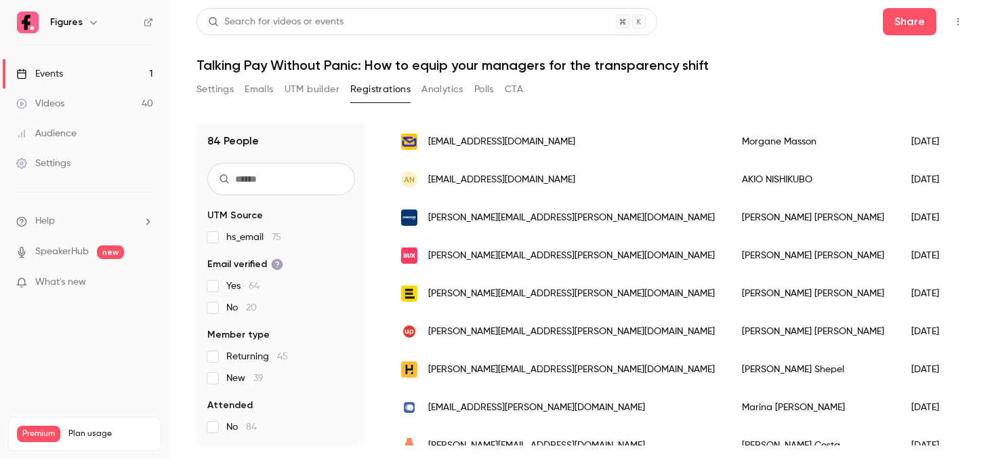
click at [462, 159] on div "[EMAIL_ADDRESS][DOMAIN_NAME]" at bounding box center [558, 142] width 341 height 38
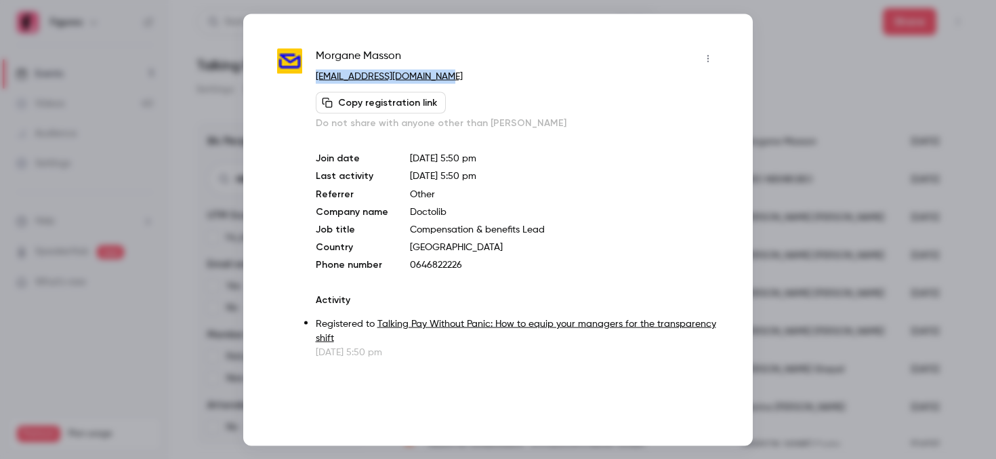
drag, startPoint x: 464, startPoint y: 79, endPoint x: 316, endPoint y: 77, distance: 148.5
click at [316, 77] on p "[EMAIL_ADDRESS][DOMAIN_NAME]" at bounding box center [517, 76] width 403 height 14
click at [437, 255] on div "Join date [DATE] 5:50 pm Last activity [DATE] 5:50 pm Referrer Other Company na…" at bounding box center [517, 211] width 403 height 120
click at [430, 262] on p "0646822226" at bounding box center [564, 265] width 309 height 14
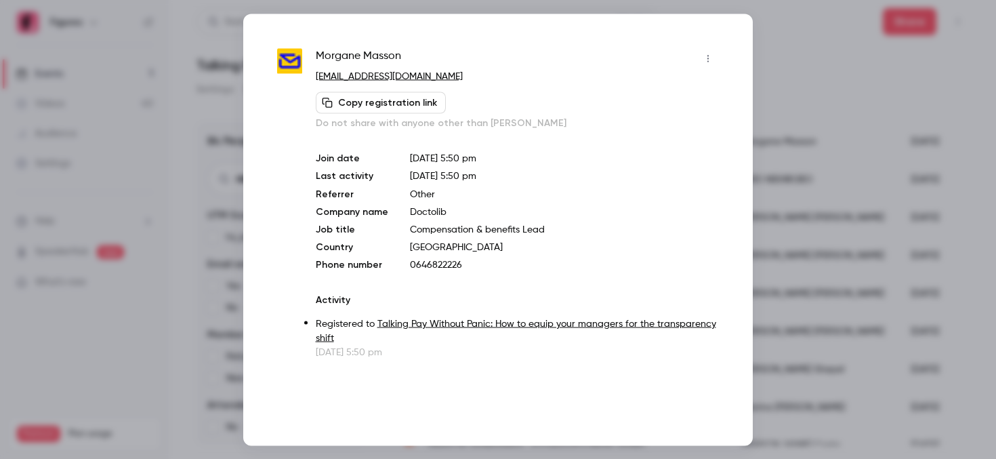
click at [813, 157] on div at bounding box center [498, 229] width 996 height 459
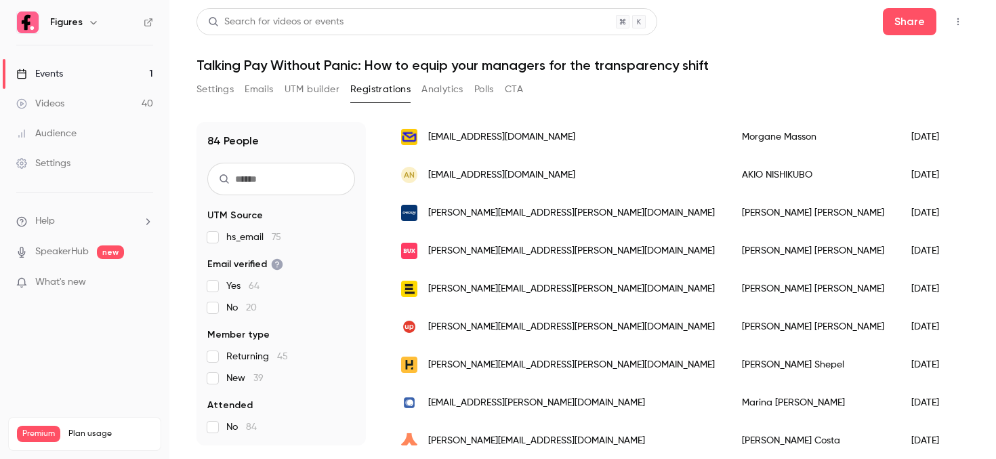
scroll to position [810, 0]
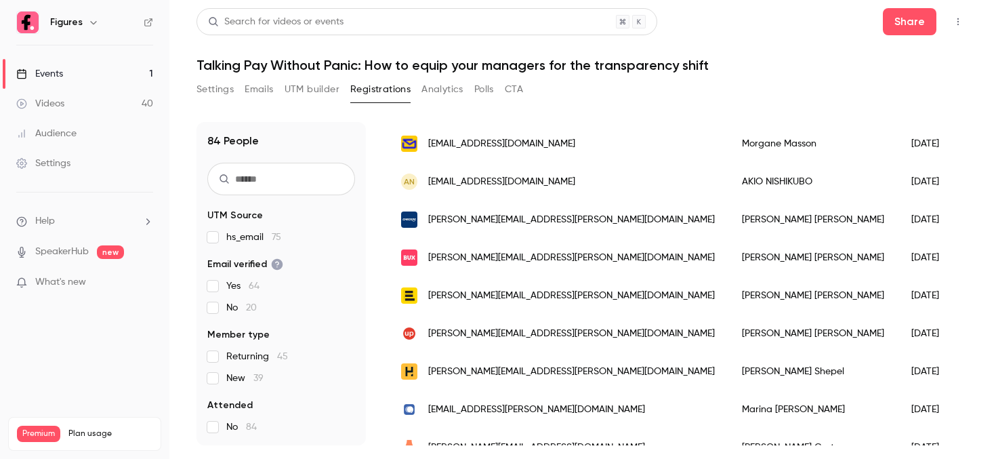
click at [466, 191] on div "AN [EMAIL_ADDRESS][DOMAIN_NAME]" at bounding box center [558, 182] width 341 height 38
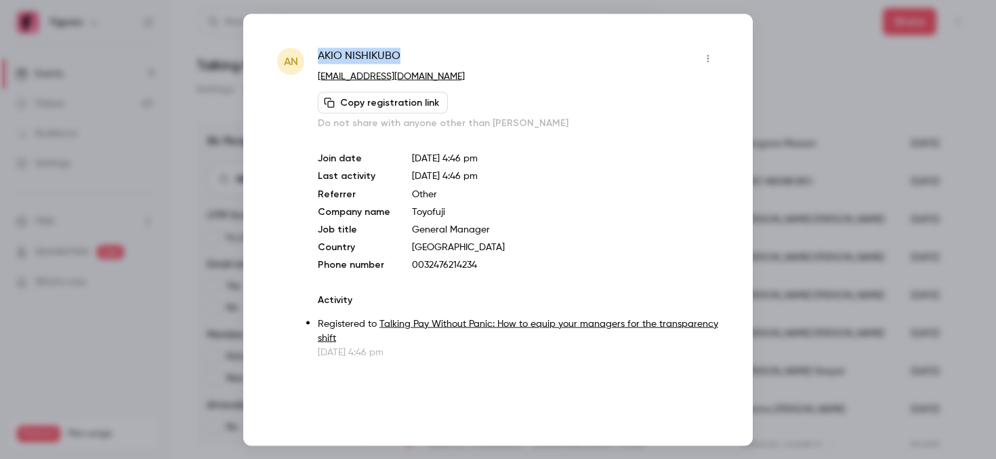
drag, startPoint x: 413, startPoint y: 55, endPoint x: 316, endPoint y: 54, distance: 97.6
click at [316, 54] on div "AN [PERSON_NAME] [EMAIL_ADDRESS][DOMAIN_NAME] Copy registration link Do not sha…" at bounding box center [498, 202] width 442 height 311
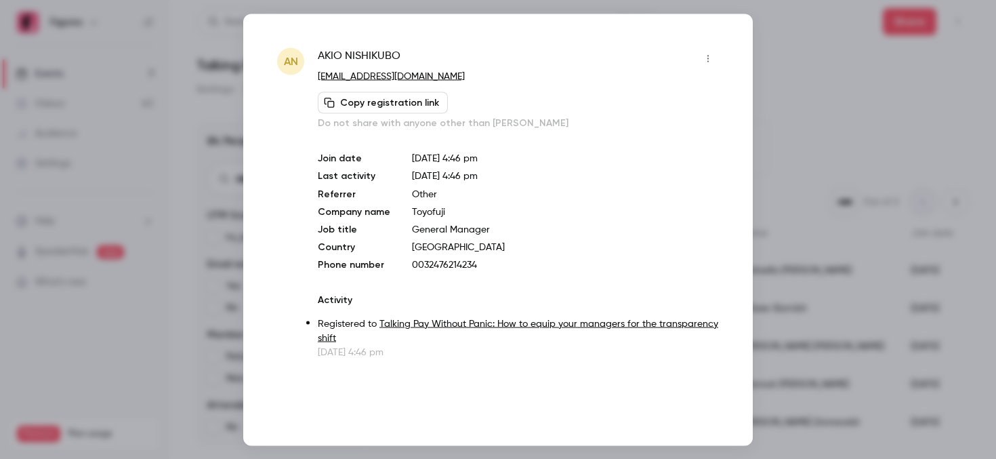
scroll to position [810, 0]
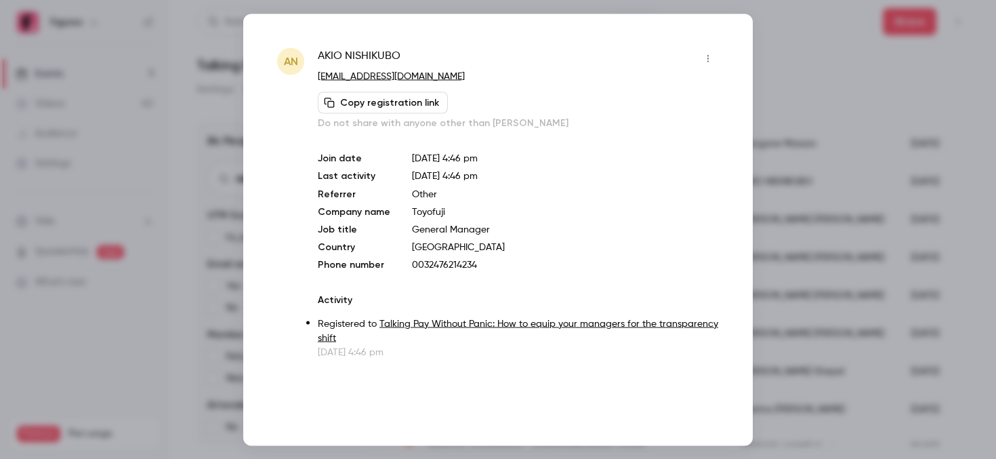
click at [796, 122] on div at bounding box center [498, 229] width 996 height 459
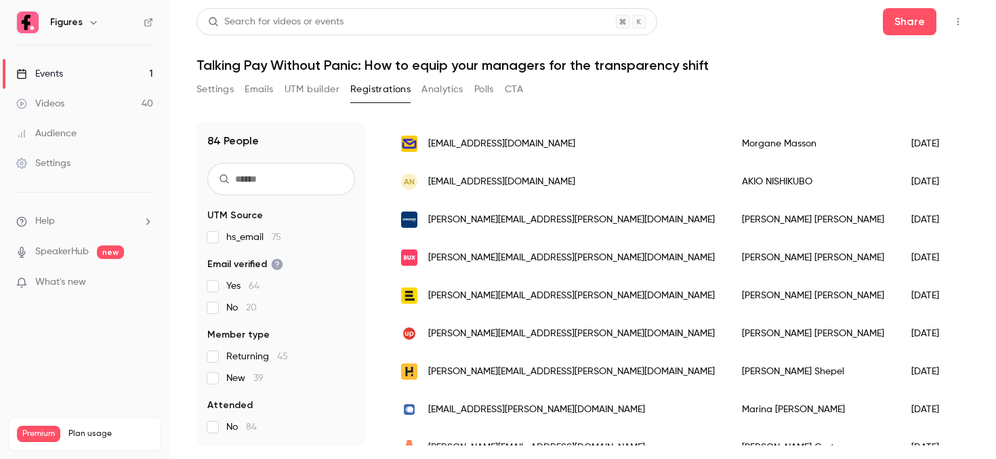
click at [491, 224] on span "[PERSON_NAME][EMAIL_ADDRESS][PERSON_NAME][DOMAIN_NAME]" at bounding box center [571, 220] width 287 height 14
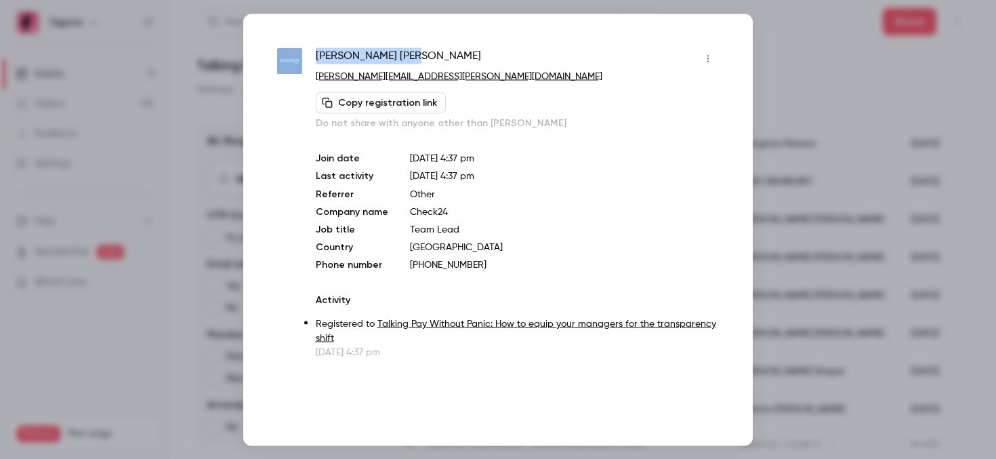
drag, startPoint x: 380, startPoint y: 49, endPoint x: 308, endPoint y: 49, distance: 71.9
click at [308, 49] on div "Oliver Flum oliver.flum@check24.de Copy registration link Do not share with any…" at bounding box center [498, 202] width 442 height 311
drag, startPoint x: 374, startPoint y: 54, endPoint x: 319, endPoint y: 51, distance: 55.6
click at [319, 51] on div "Oliver Flum" at bounding box center [517, 58] width 403 height 22
copy span "Oliver Flum"
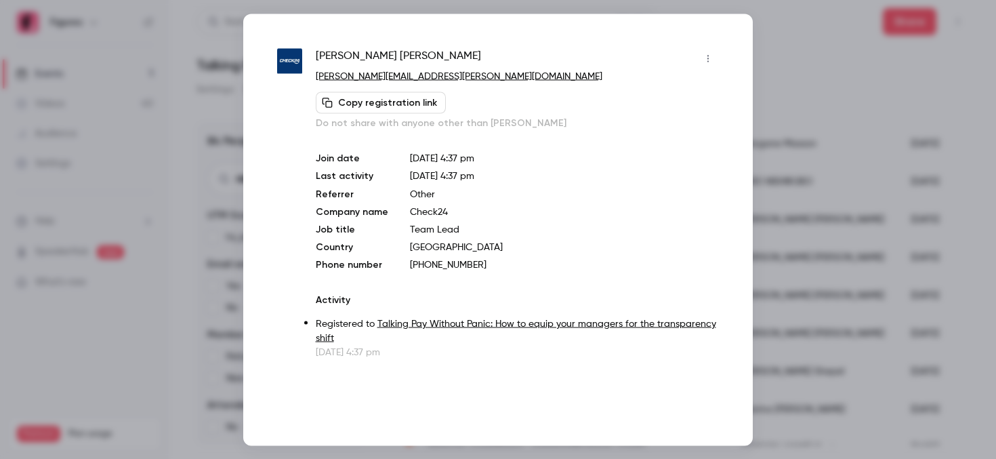
click at [794, 141] on div at bounding box center [498, 229] width 996 height 459
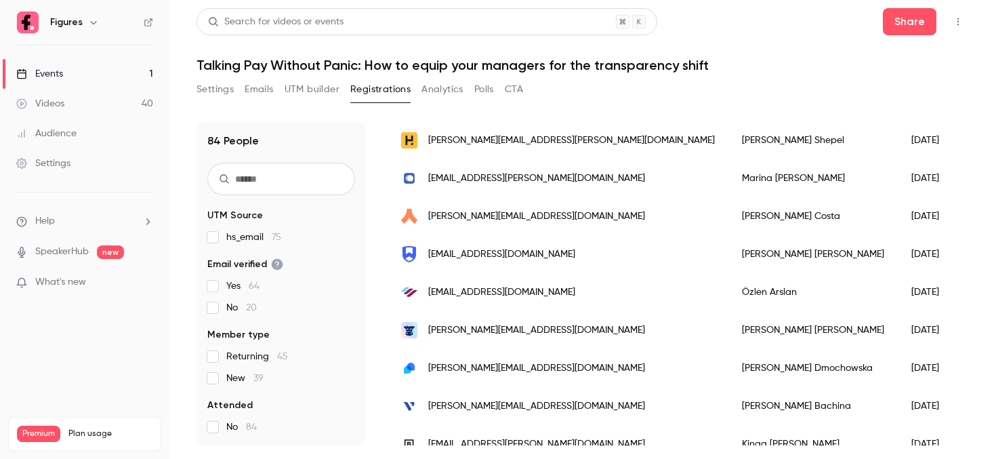
scroll to position [1042, 0]
click at [498, 137] on span "[PERSON_NAME][EMAIL_ADDRESS][PERSON_NAME][DOMAIN_NAME]" at bounding box center [571, 140] width 287 height 14
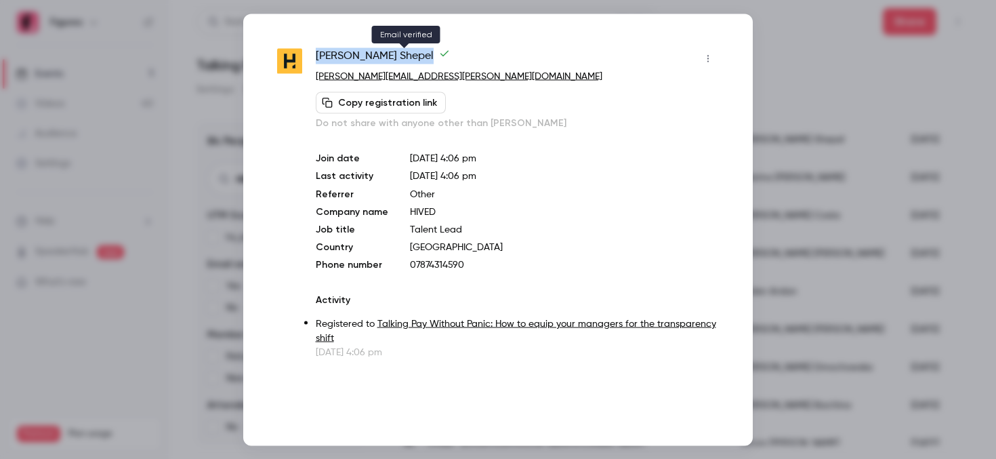
drag, startPoint x: 317, startPoint y: 54, endPoint x: 406, endPoint y: 52, distance: 89.5
click at [406, 52] on span "Eleonora Shepel" at bounding box center [383, 58] width 134 height 22
copy span "Eleonora Shepel"
drag, startPoint x: 319, startPoint y: 55, endPoint x: 419, endPoint y: 57, distance: 100.3
click at [419, 57] on div "Eleonora Shepel" at bounding box center [517, 58] width 403 height 22
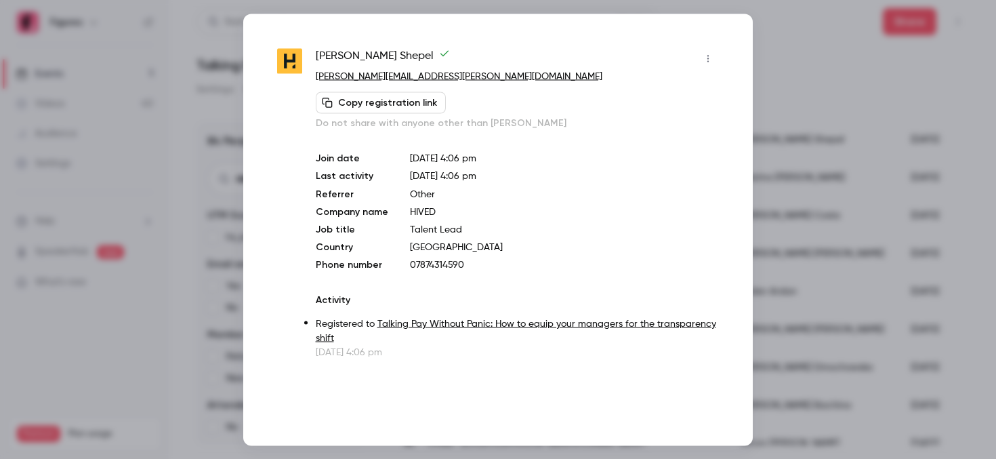
click at [321, 39] on div "Eleonora Shepel eleonora.shepel@hived.space Copy registration link Do not share…" at bounding box center [498, 230] width 510 height 432
drag, startPoint x: 317, startPoint y: 51, endPoint x: 407, endPoint y: 51, distance: 90.8
click at [407, 51] on span "Eleonora Shepel" at bounding box center [383, 58] width 134 height 22
copy span "Eleonora Shepel"
click at [442, 265] on p "07874314590" at bounding box center [564, 265] width 309 height 14
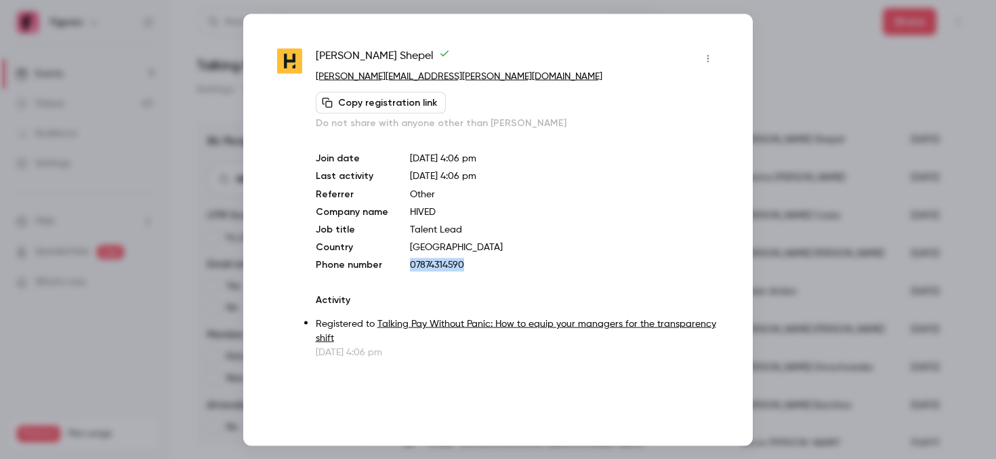
click at [442, 265] on p "07874314590" at bounding box center [564, 265] width 309 height 14
copy p "07874314590"
click at [439, 262] on p "07874314590" at bounding box center [564, 265] width 309 height 14
copy p "07874314590"
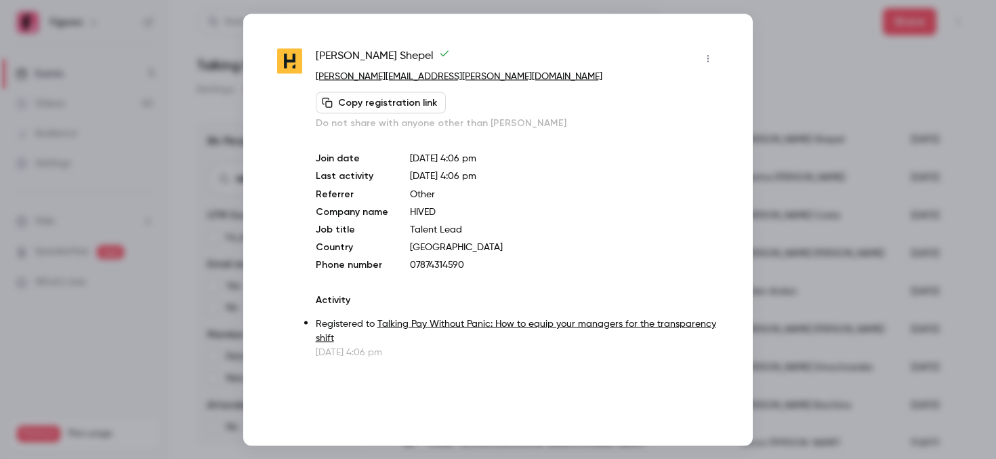
click at [809, 94] on div at bounding box center [498, 229] width 996 height 459
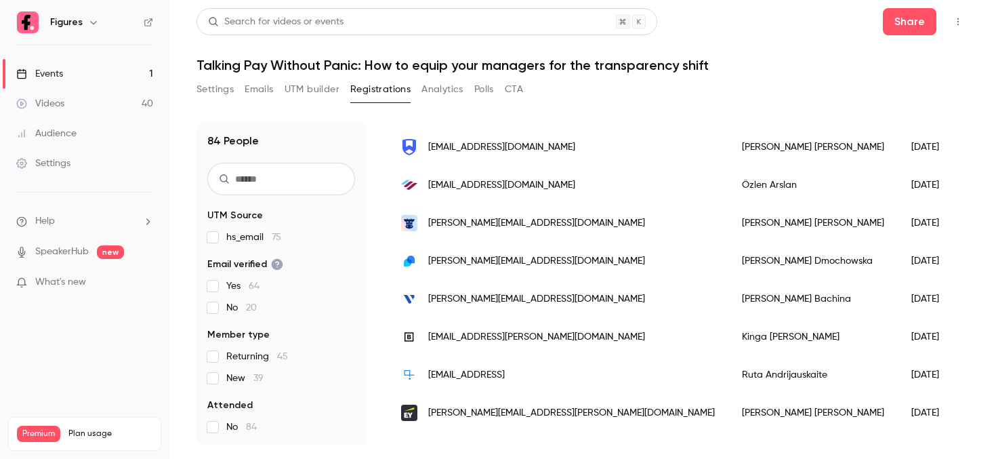
scroll to position [1152, 0]
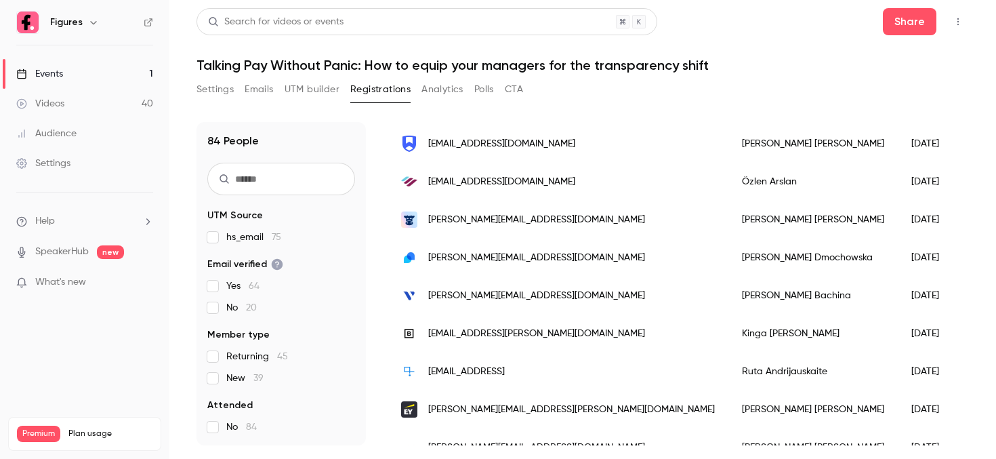
click at [514, 141] on span "[EMAIL_ADDRESS][DOMAIN_NAME]" at bounding box center [501, 144] width 147 height 14
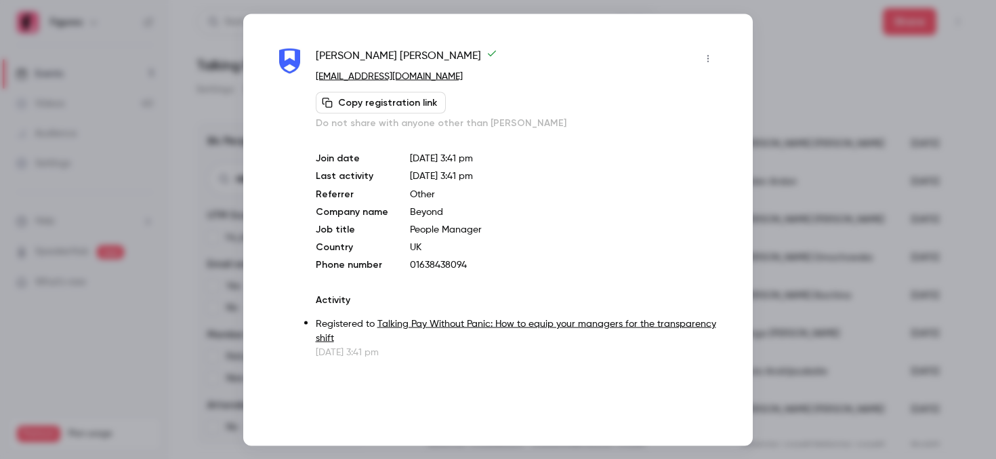
click at [739, 91] on div "Jess Goldsmith jgoldsmith@wonde.com Copy registration link Do not share with an…" at bounding box center [498, 230] width 510 height 432
click at [777, 81] on div at bounding box center [498, 229] width 996 height 459
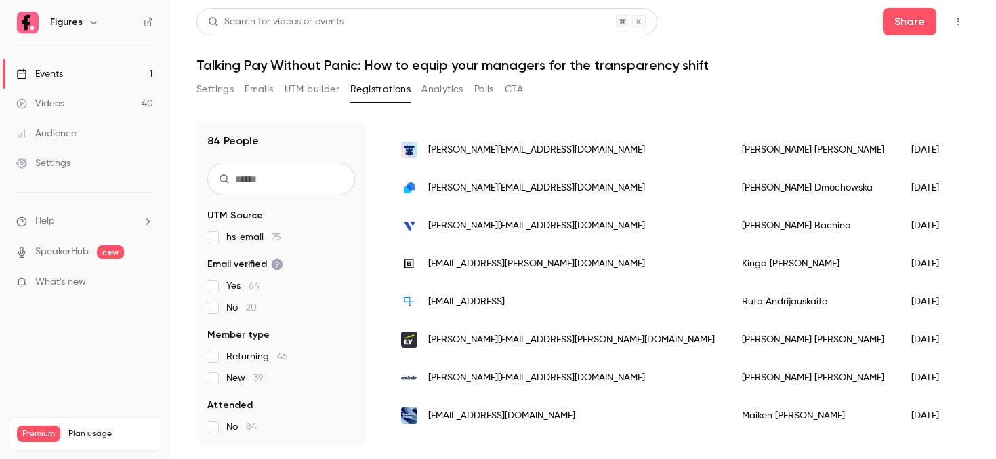
scroll to position [1228, 0]
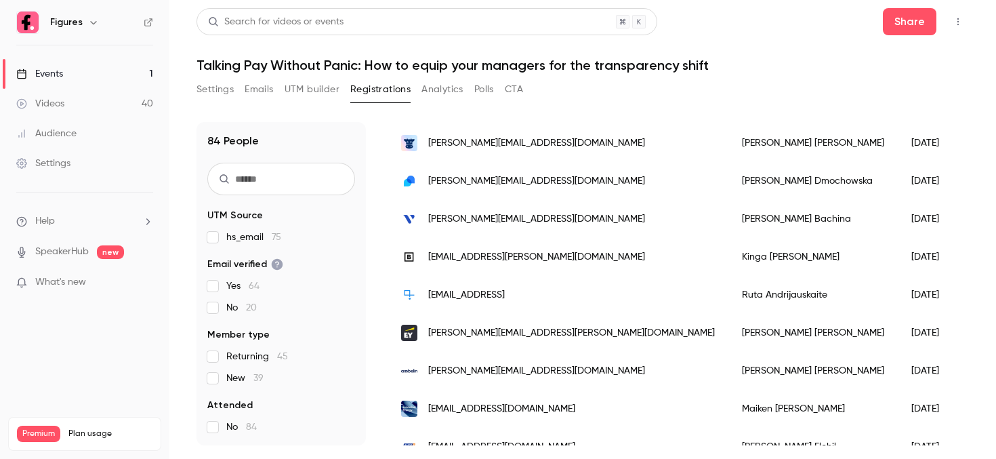
click at [488, 155] on div "[PERSON_NAME][EMAIL_ADDRESS][DOMAIN_NAME]" at bounding box center [558, 143] width 341 height 38
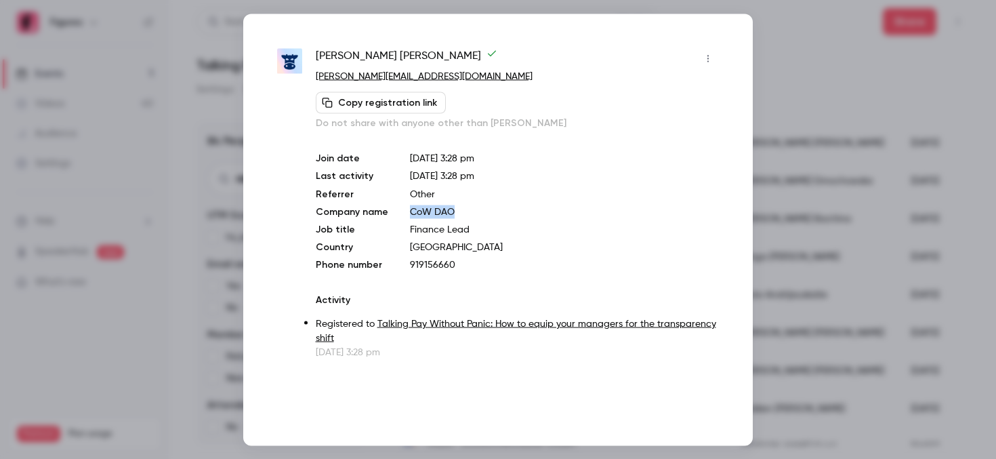
drag, startPoint x: 459, startPoint y: 209, endPoint x: 399, endPoint y: 209, distance: 59.6
click at [399, 209] on div "Join date Sep 2, 2025 3:28 pm Last activity Sep 2, 2025 3:28 pm Referrer Other …" at bounding box center [517, 211] width 403 height 120
copy p "CoW DAO"
click at [811, 214] on div at bounding box center [498, 229] width 996 height 459
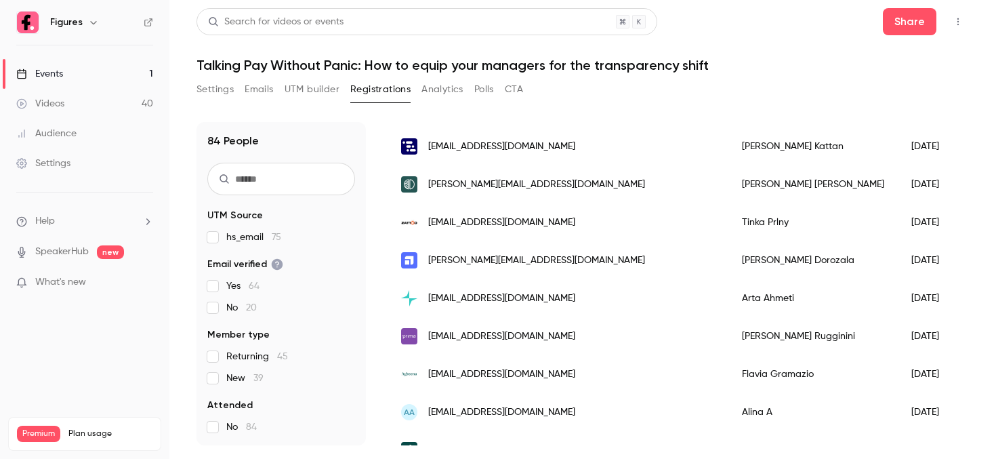
scroll to position [1704, 0]
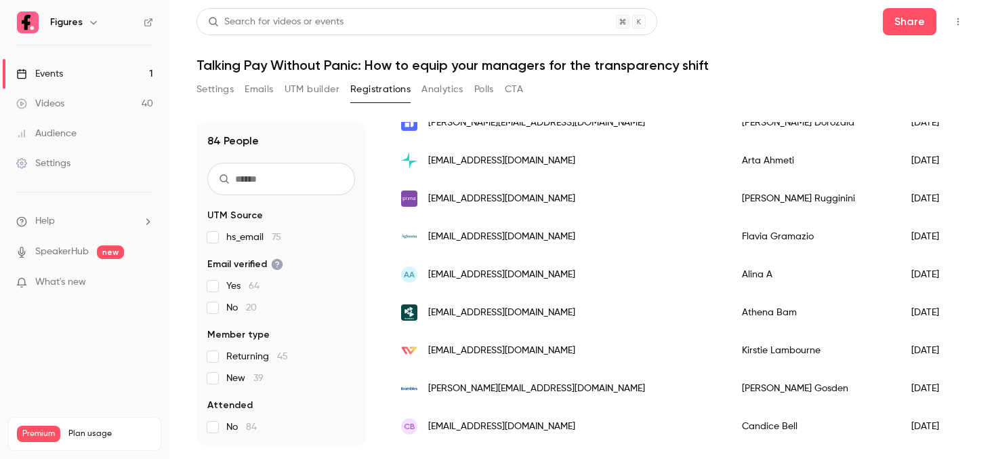
click at [481, 316] on span "[EMAIL_ADDRESS][DOMAIN_NAME]" at bounding box center [501, 313] width 147 height 14
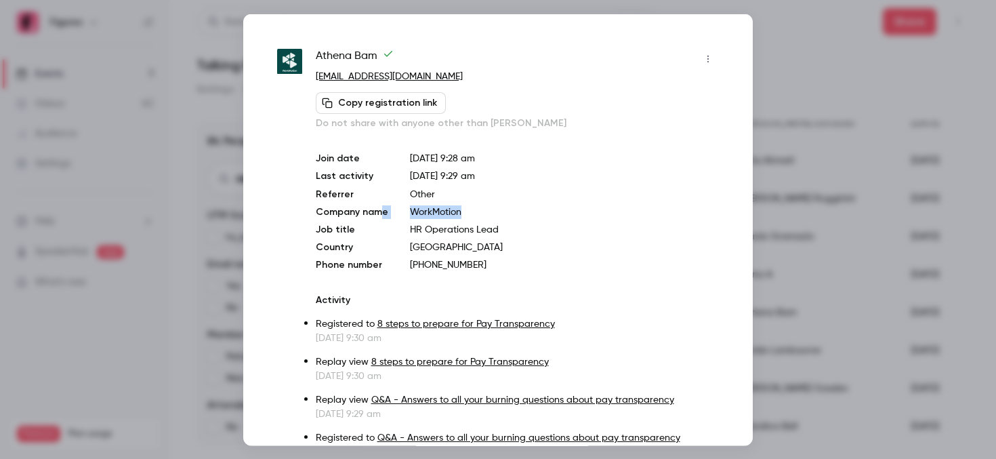
drag, startPoint x: 471, startPoint y: 211, endPoint x: 382, endPoint y: 210, distance: 89.5
click at [382, 210] on div "Join date Sep 2, 2025 9:28 am Last activity Sep 2, 2025 9:29 am Referrer Other …" at bounding box center [517, 211] width 403 height 120
click at [437, 230] on p "HR Operations Lead" at bounding box center [564, 229] width 309 height 14
drag, startPoint x: 461, startPoint y: 207, endPoint x: 405, endPoint y: 207, distance: 56.3
click at [405, 207] on div "Join date Sep 2, 2025 9:28 am Last activity Sep 2, 2025 9:29 am Referrer Other …" at bounding box center [517, 211] width 403 height 120
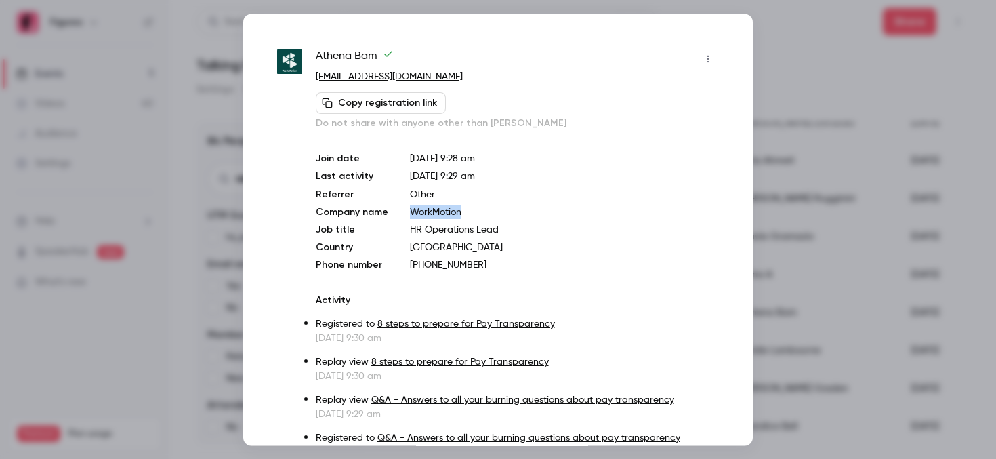
copy p "WorkMotion"
click at [809, 100] on div at bounding box center [498, 229] width 996 height 459
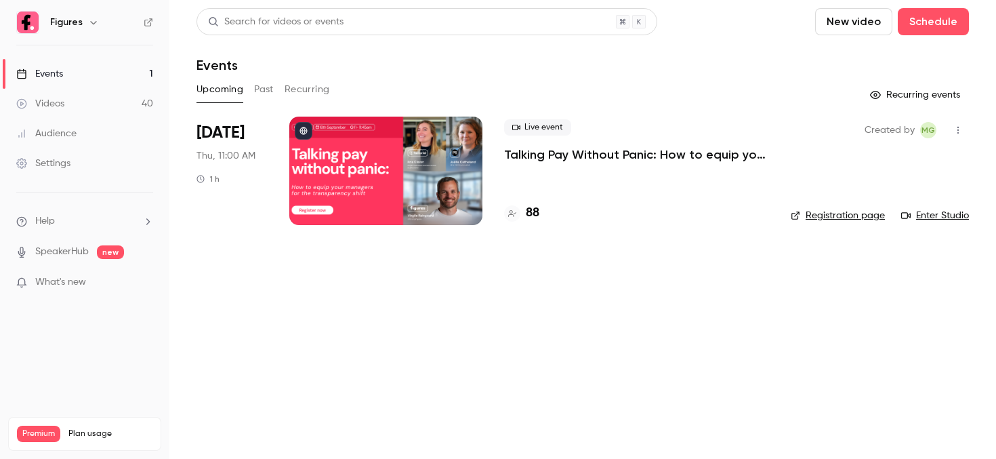
click at [342, 162] on div at bounding box center [385, 171] width 193 height 108
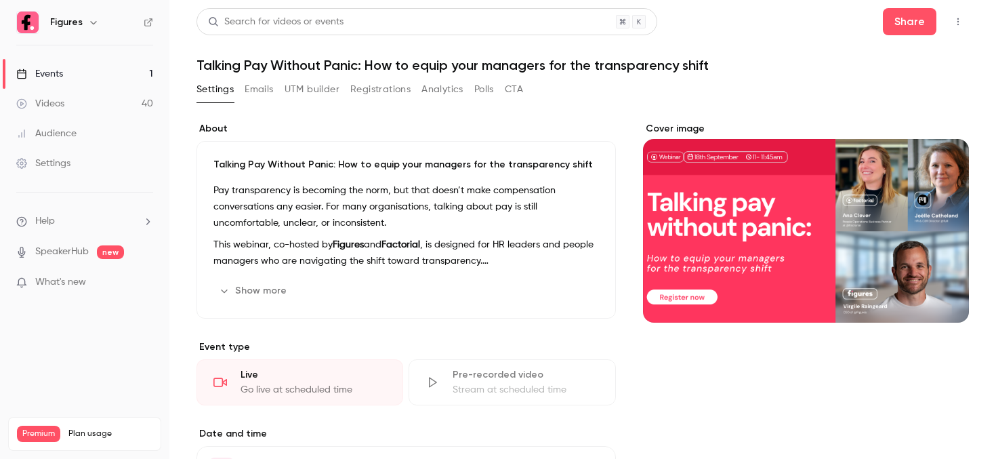
click at [361, 96] on button "Registrations" at bounding box center [380, 90] width 60 height 22
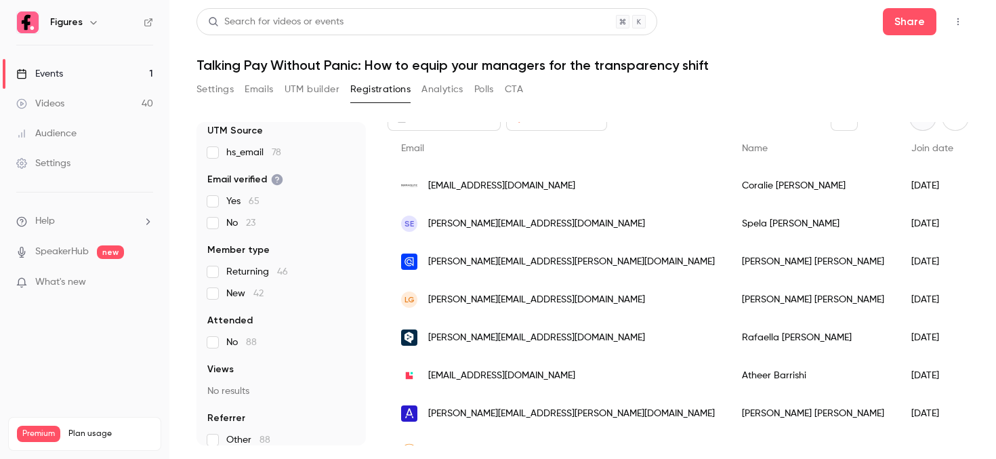
scroll to position [97, 0]
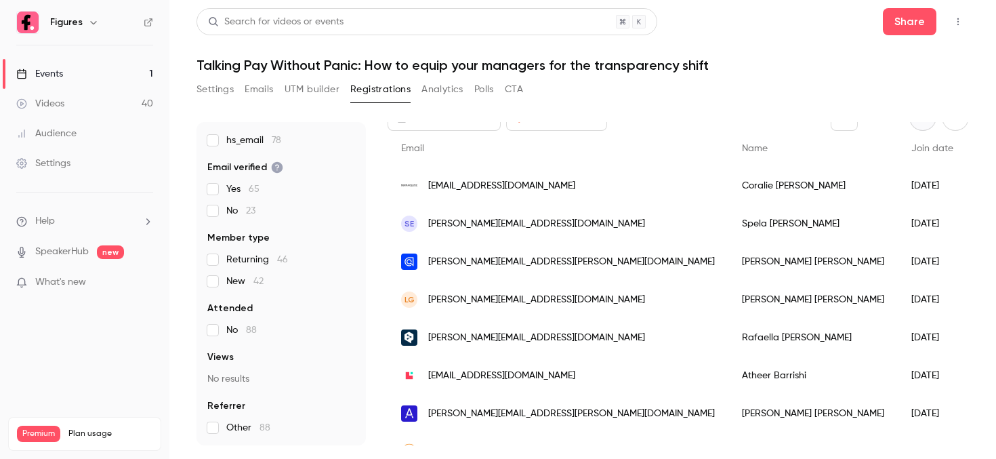
click at [530, 190] on span "coralie.m@dermaceutic.com" at bounding box center [501, 186] width 147 height 14
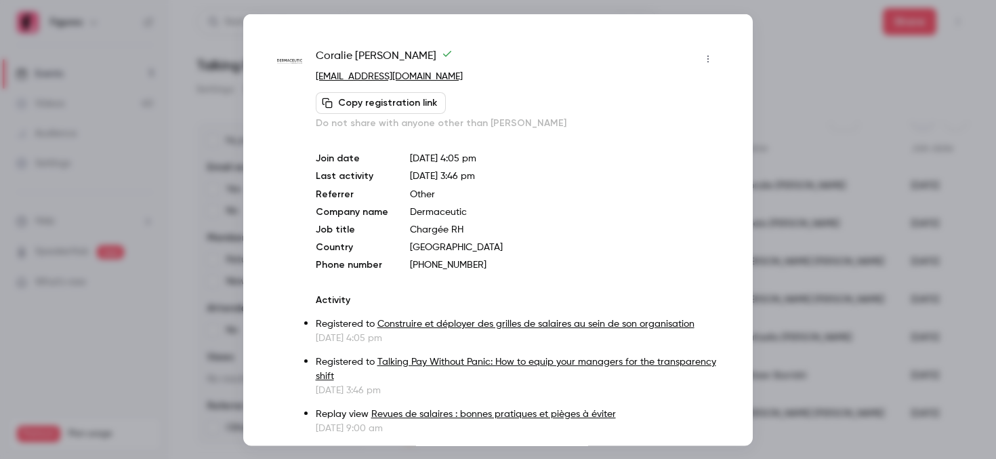
click at [773, 49] on div at bounding box center [498, 229] width 996 height 459
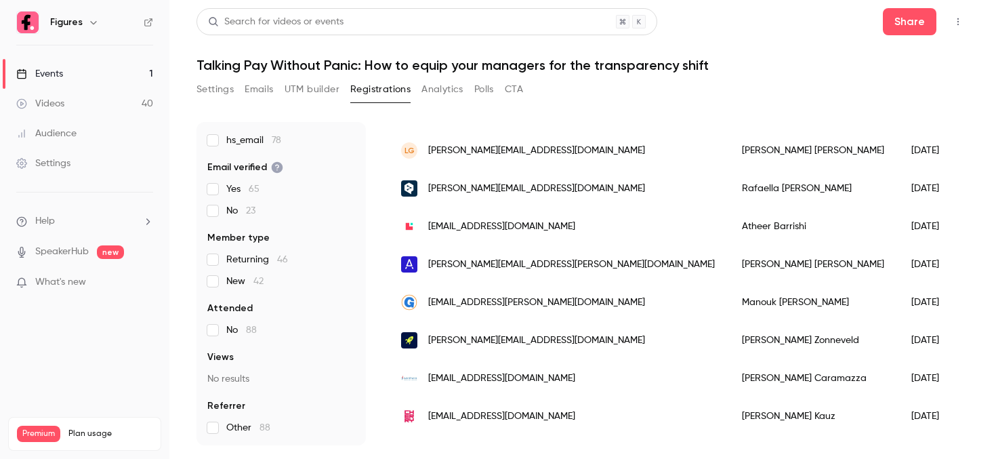
scroll to position [235, 0]
